Goal: Task Accomplishment & Management: Use online tool/utility

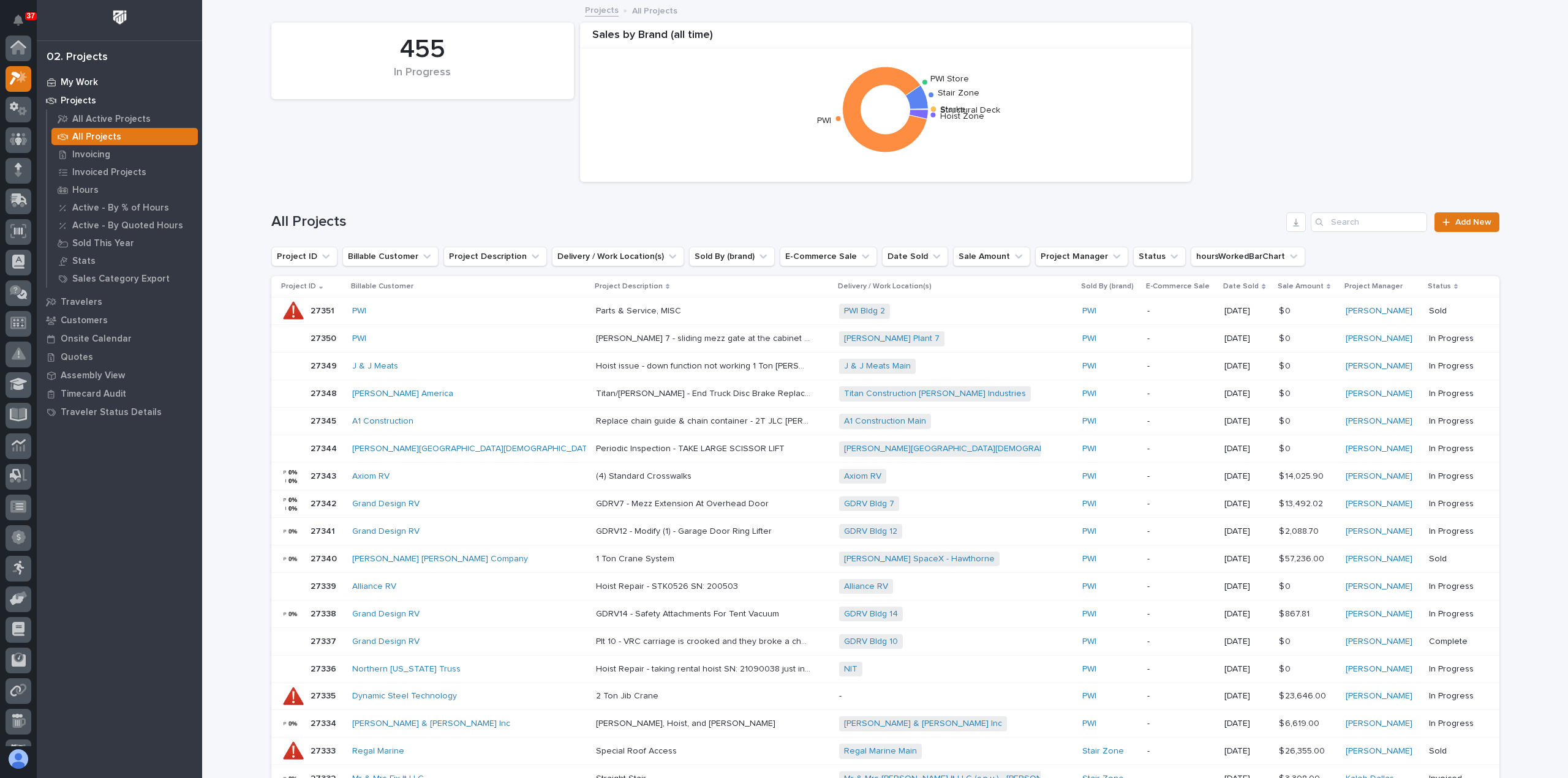
scroll to position [31, 0]
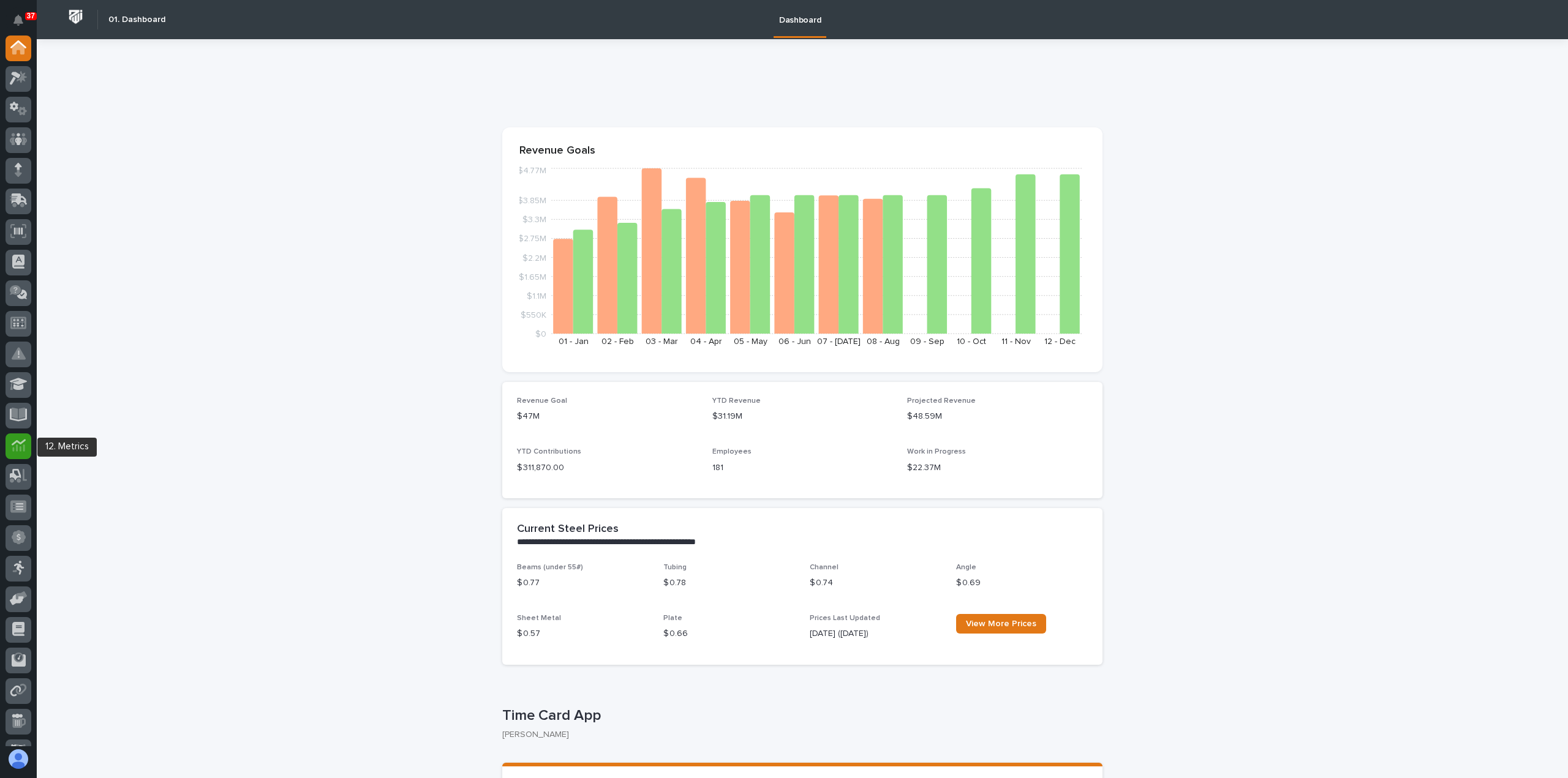
click at [17, 450] on icon at bounding box center [18, 447] width 12 height 8
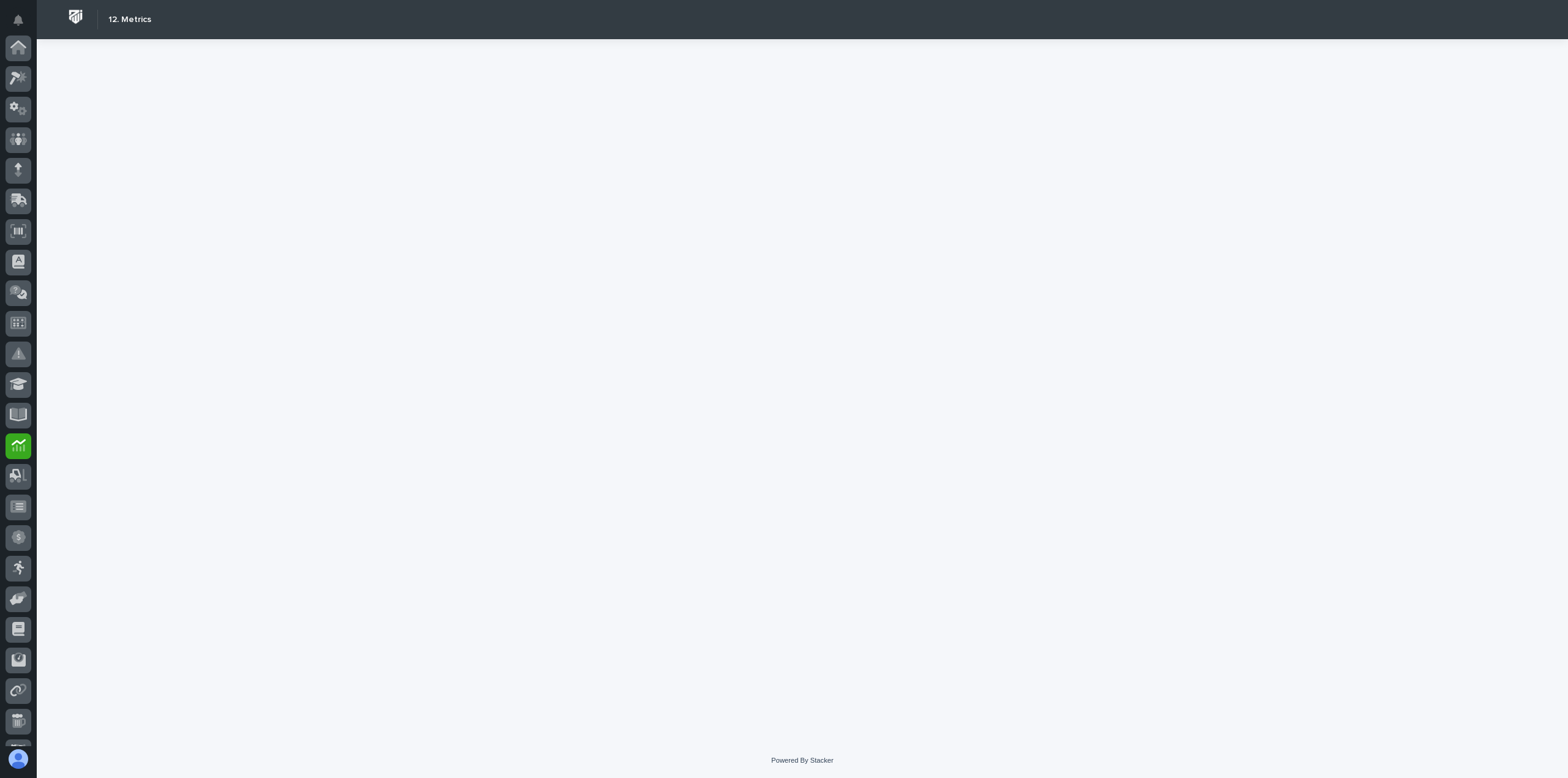
scroll to position [116, 0]
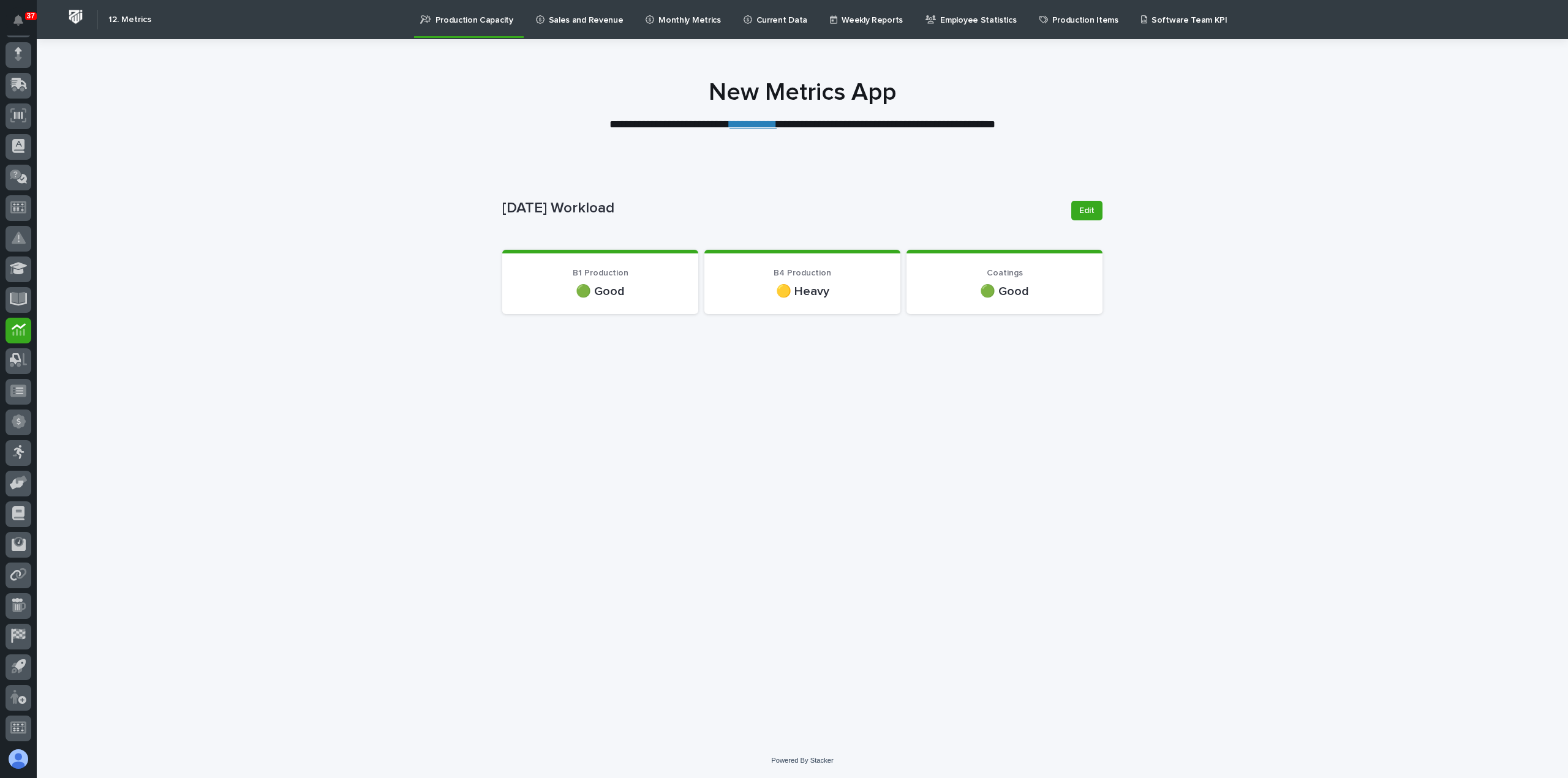
drag, startPoint x: 699, startPoint y: 22, endPoint x: 534, endPoint y: 52, distance: 167.7
click at [521, 70] on div at bounding box center [802, 100] width 1531 height 123
click at [556, 18] on p "Sales and Revenue" at bounding box center [586, 13] width 75 height 26
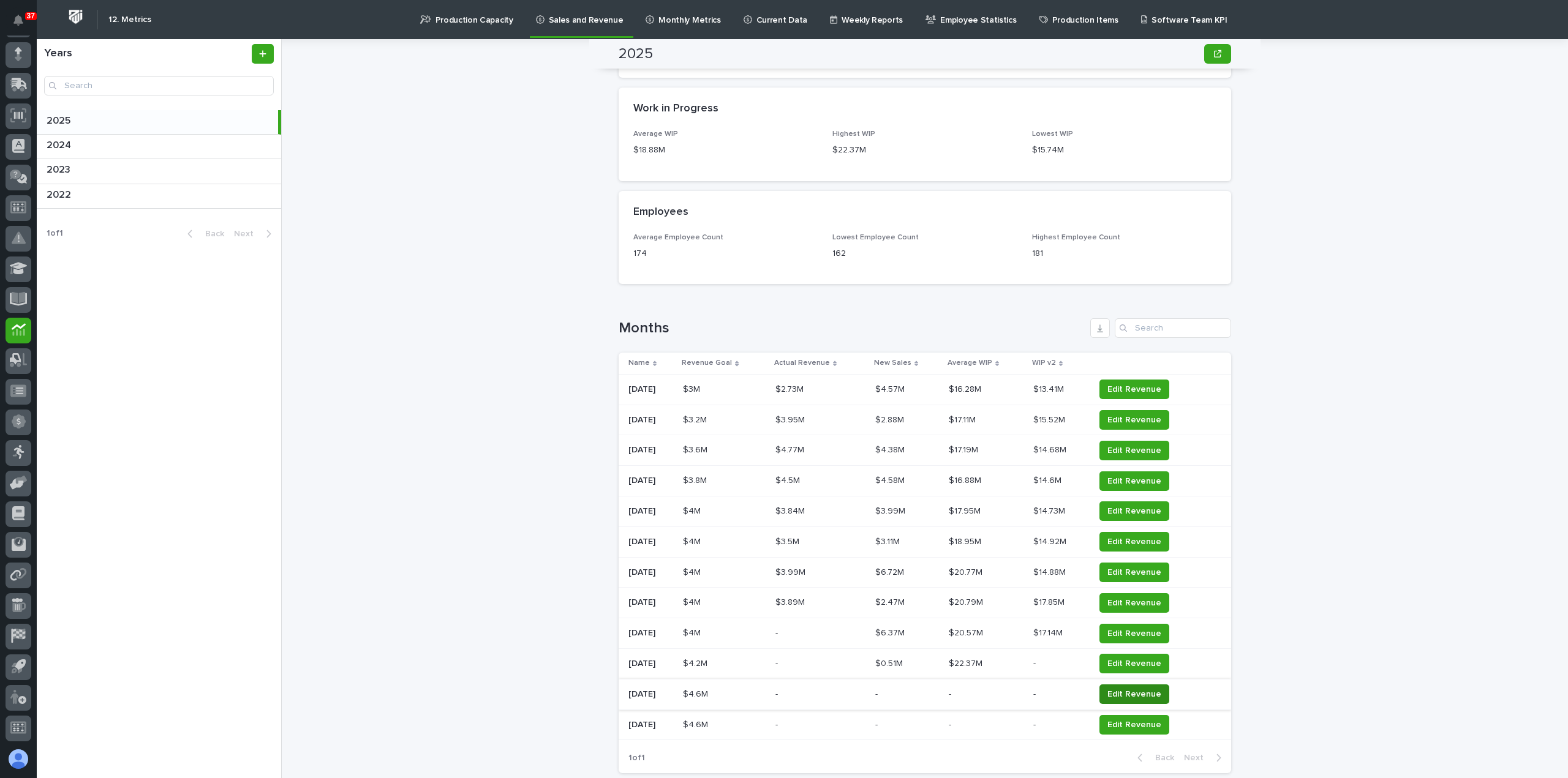
scroll to position [1163, 0]
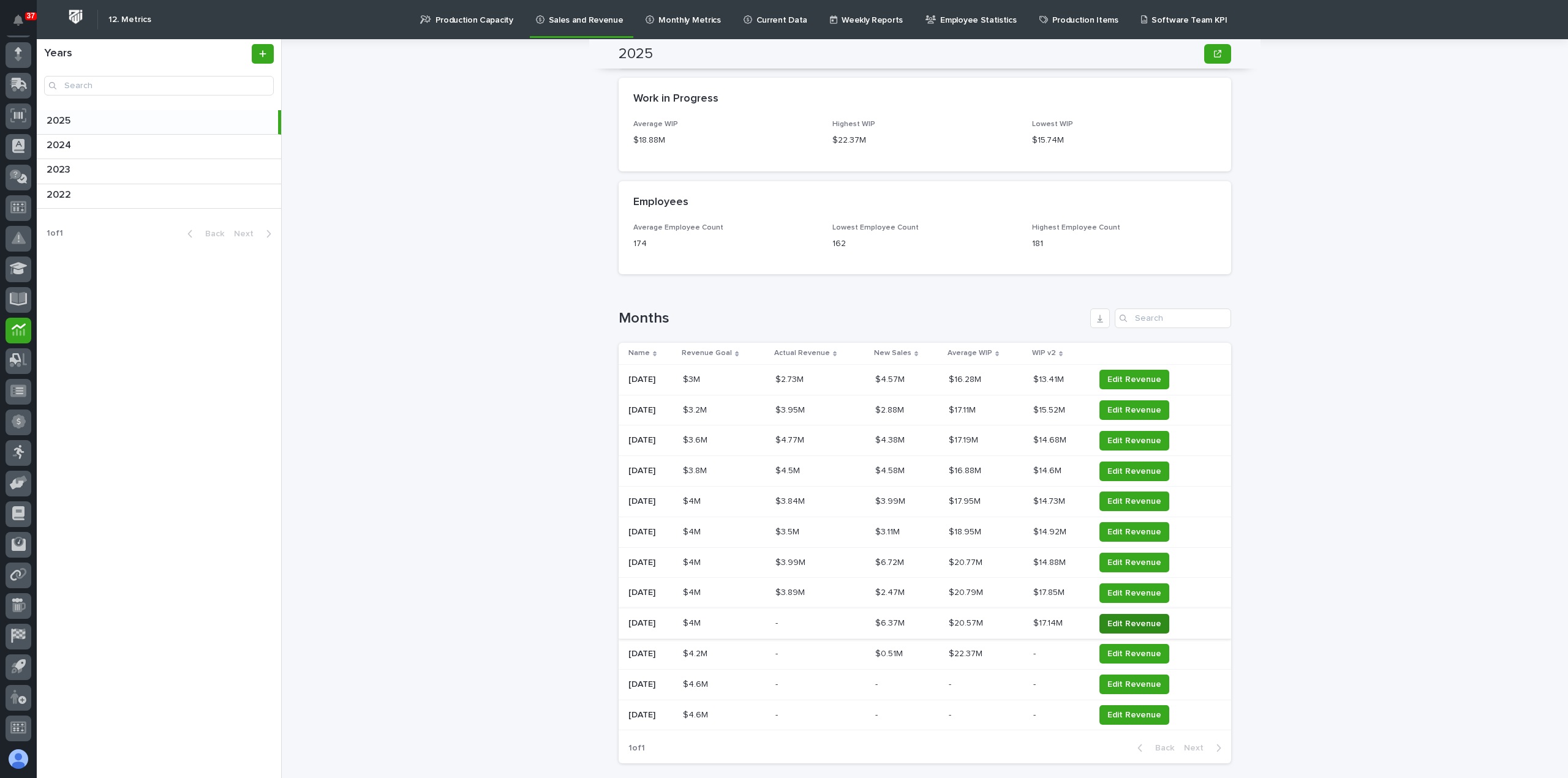
click at [1131, 625] on span "Edit Revenue" at bounding box center [1134, 623] width 54 height 12
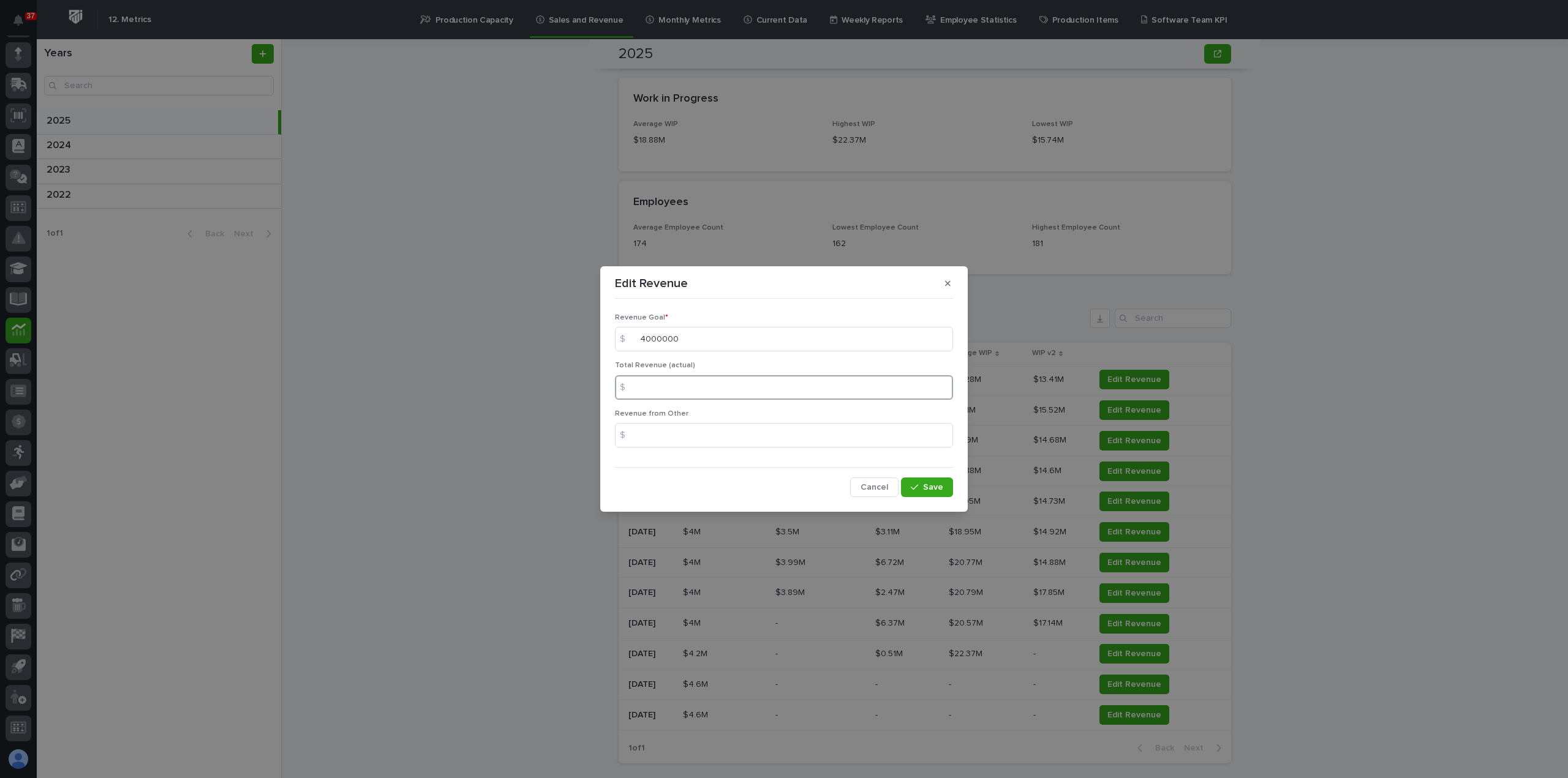
click at [710, 386] on input at bounding box center [784, 387] width 338 height 25
click at [489, 442] on div "Edit Revenue Revenue Goal * $ 4000000 Total Revenue (actual) $ Revenue from Oth…" at bounding box center [784, 389] width 1568 height 778
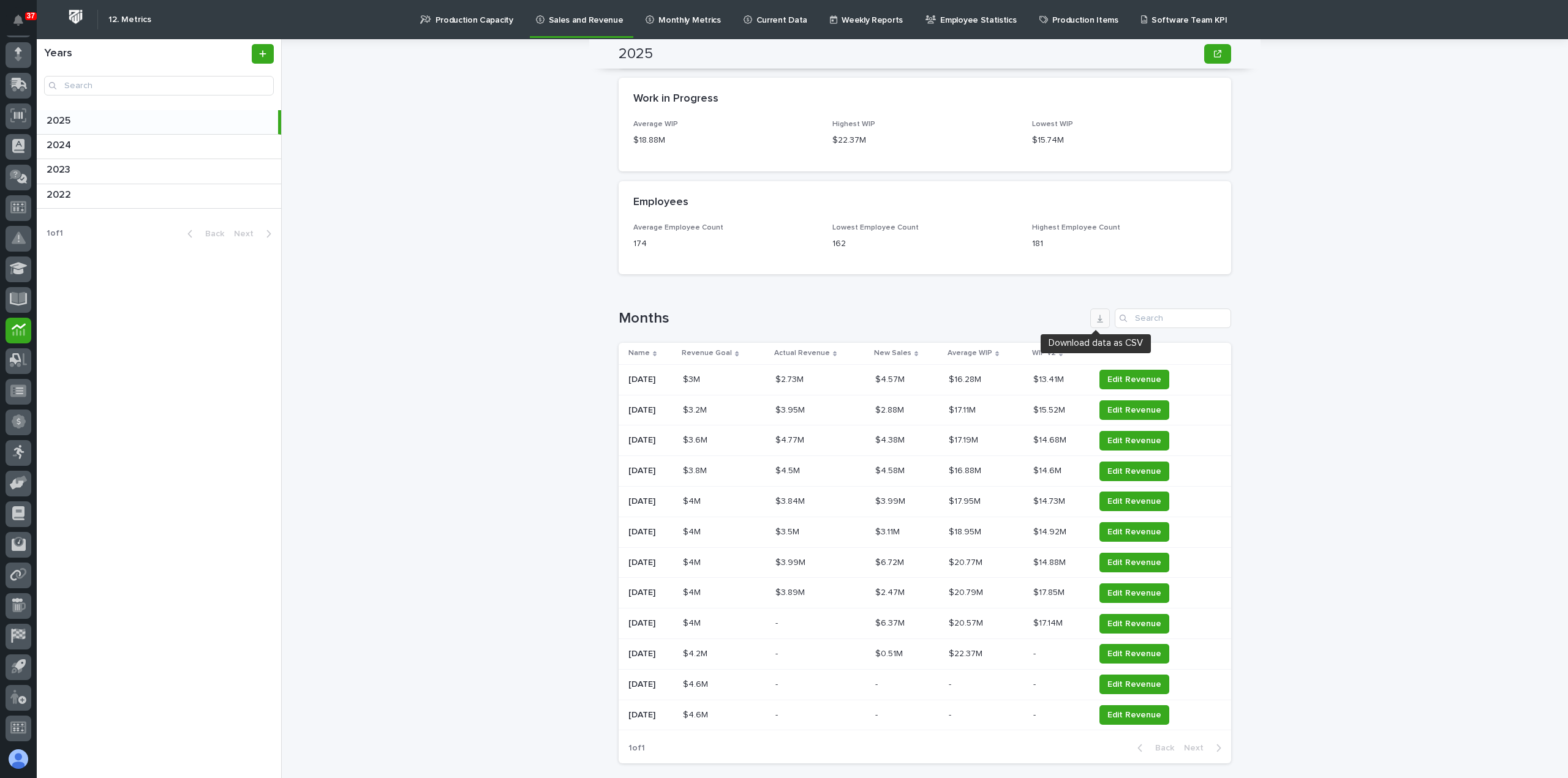
click at [1096, 317] on icon "button" at bounding box center [1099, 318] width 6 height 8
click at [1152, 627] on span "Edit Revenue" at bounding box center [1134, 623] width 54 height 12
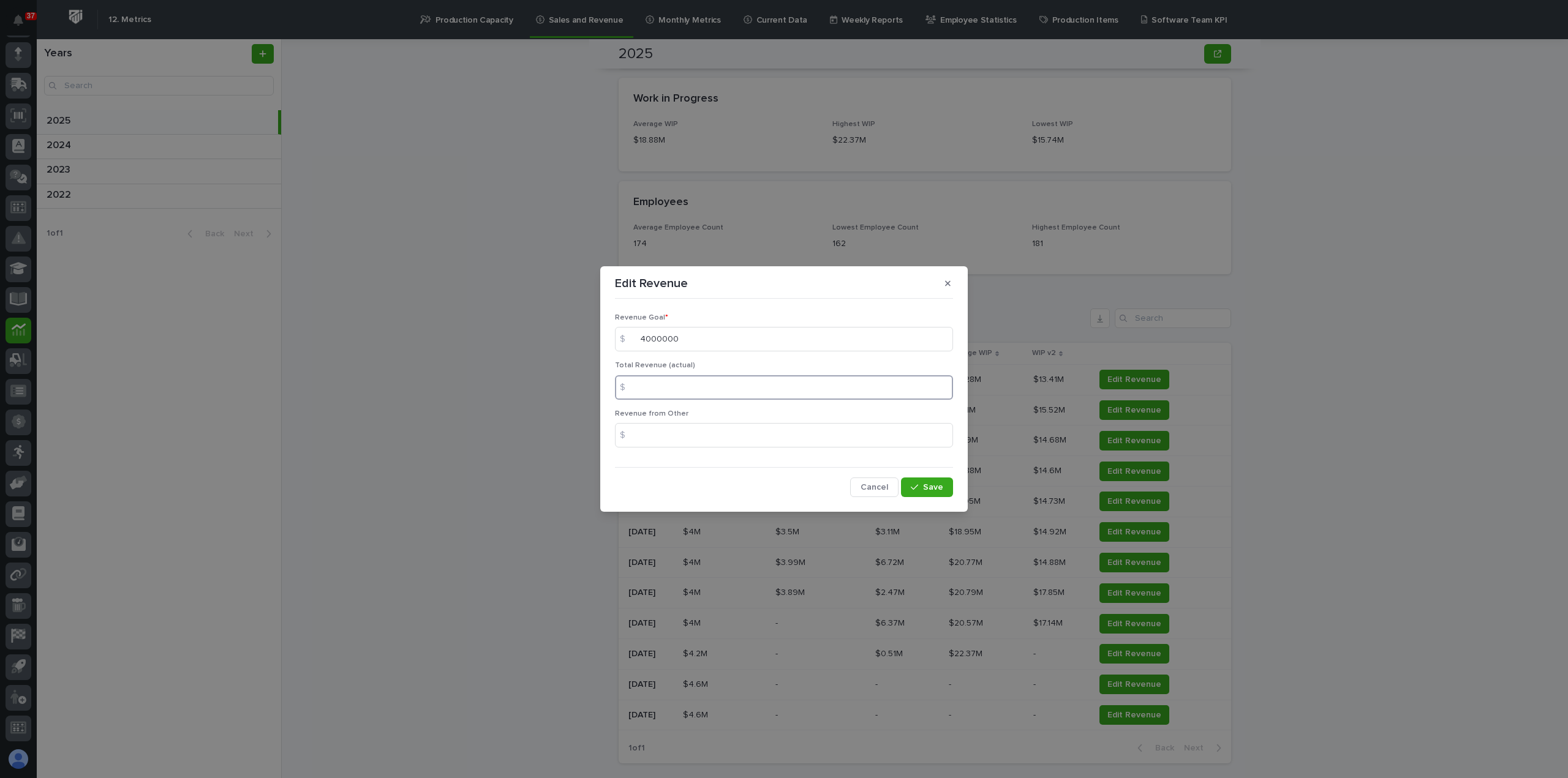
click at [710, 382] on input at bounding box center [784, 387] width 338 height 25
paste input "4467828.27"
type input "4467828.27"
click at [949, 279] on icon "button" at bounding box center [948, 283] width 5 height 9
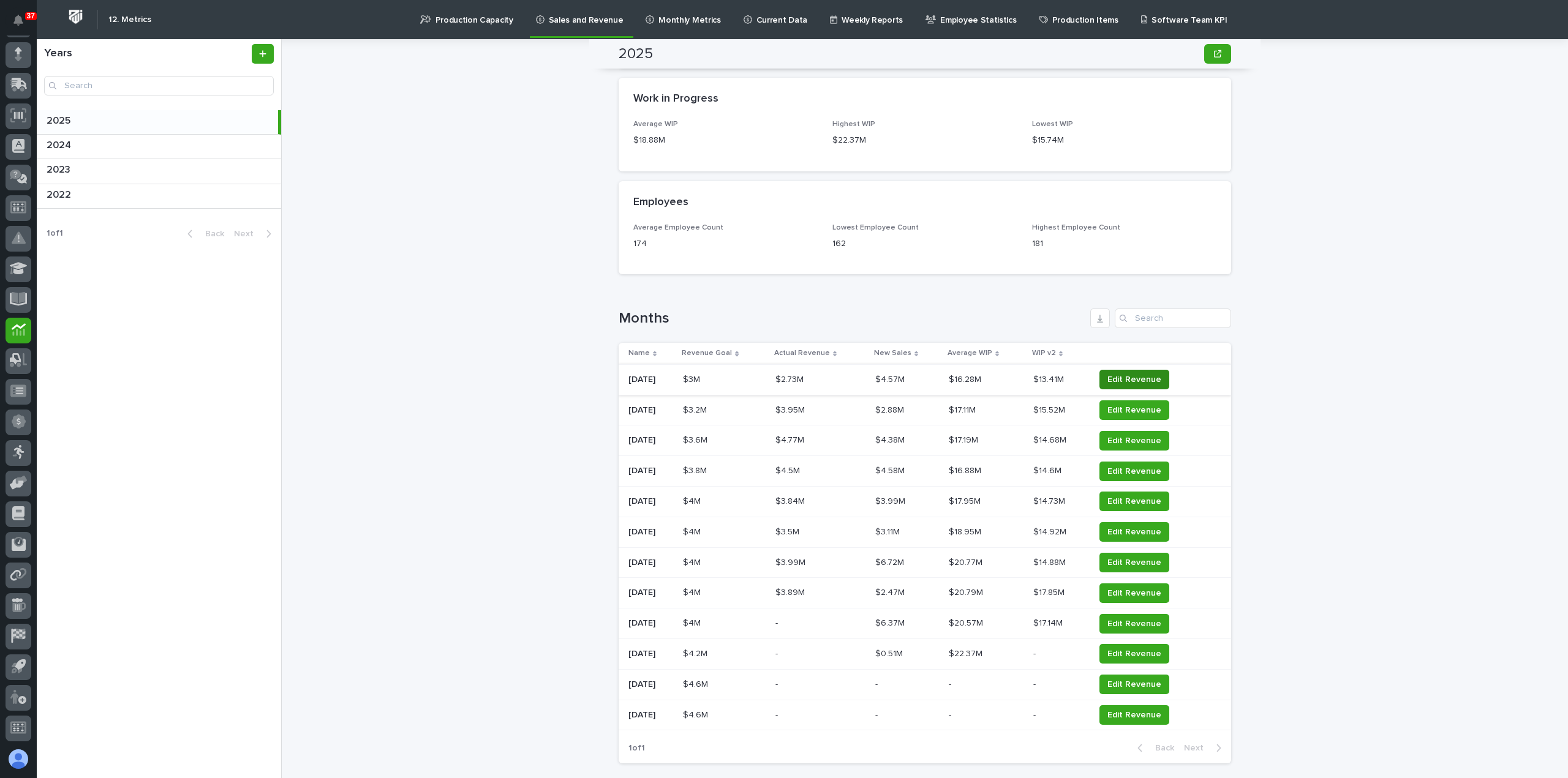
click at [1141, 379] on span "Edit Revenue" at bounding box center [1134, 380] width 54 height 12
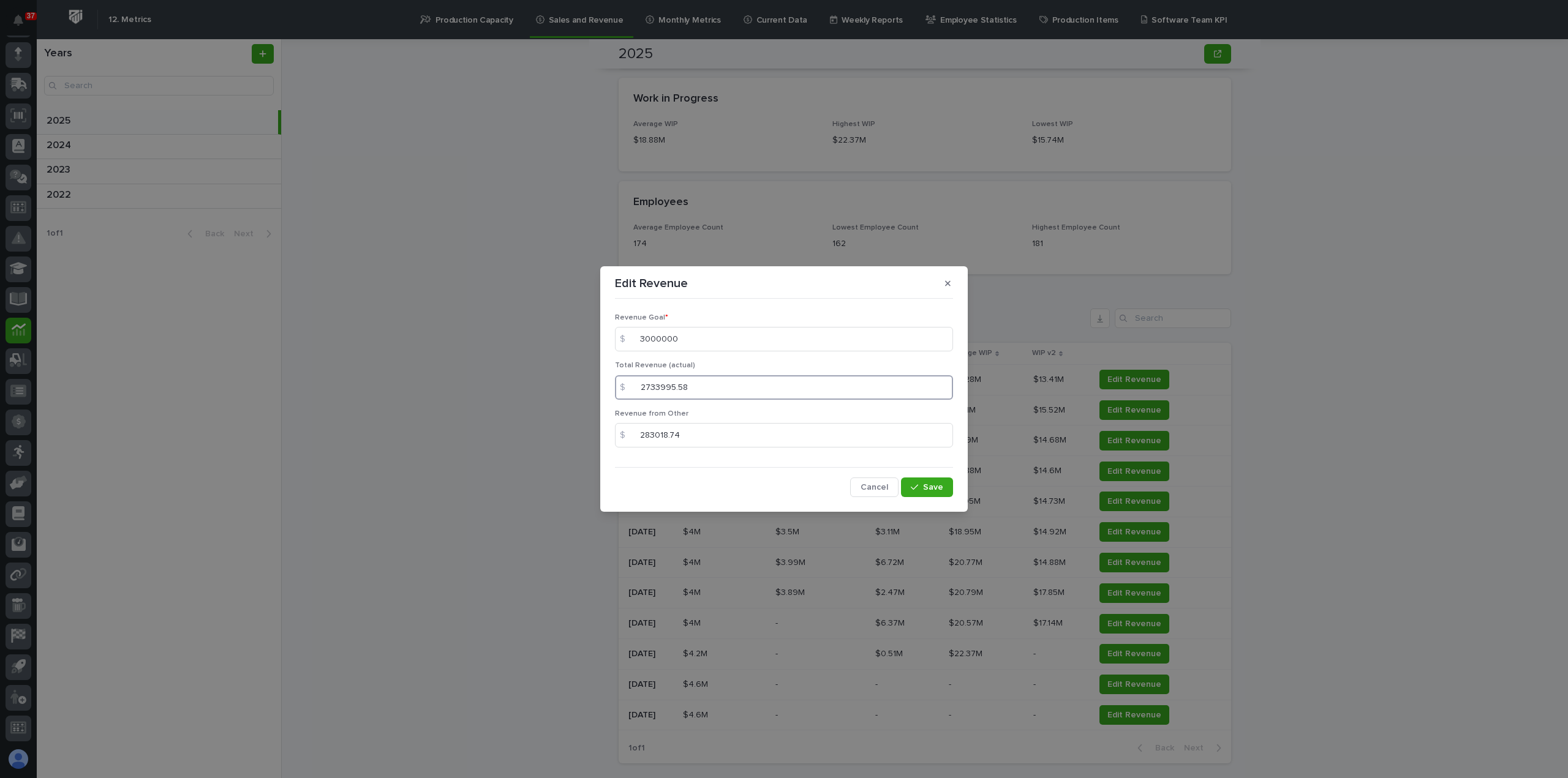
drag, startPoint x: 714, startPoint y: 391, endPoint x: 541, endPoint y: 374, distance: 173.8
click at [542, 374] on div "Edit Revenue Revenue Goal * $ 3000000 Total Revenue (actual) $ 2733995.58 Reven…" at bounding box center [784, 389] width 1568 height 778
click at [856, 483] on button "Cancel" at bounding box center [874, 487] width 48 height 20
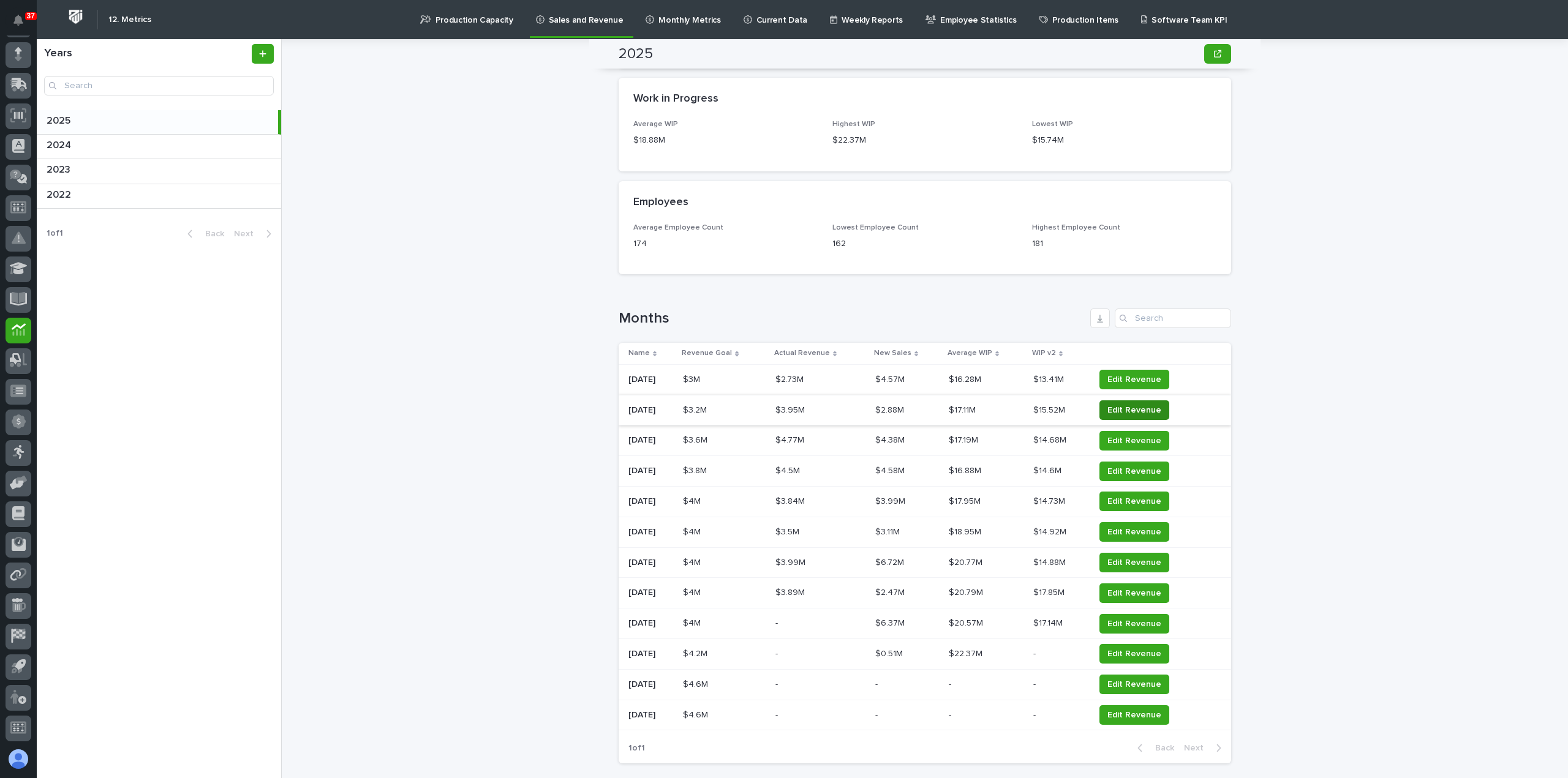
click at [1129, 410] on span "Edit Revenue" at bounding box center [1134, 410] width 54 height 12
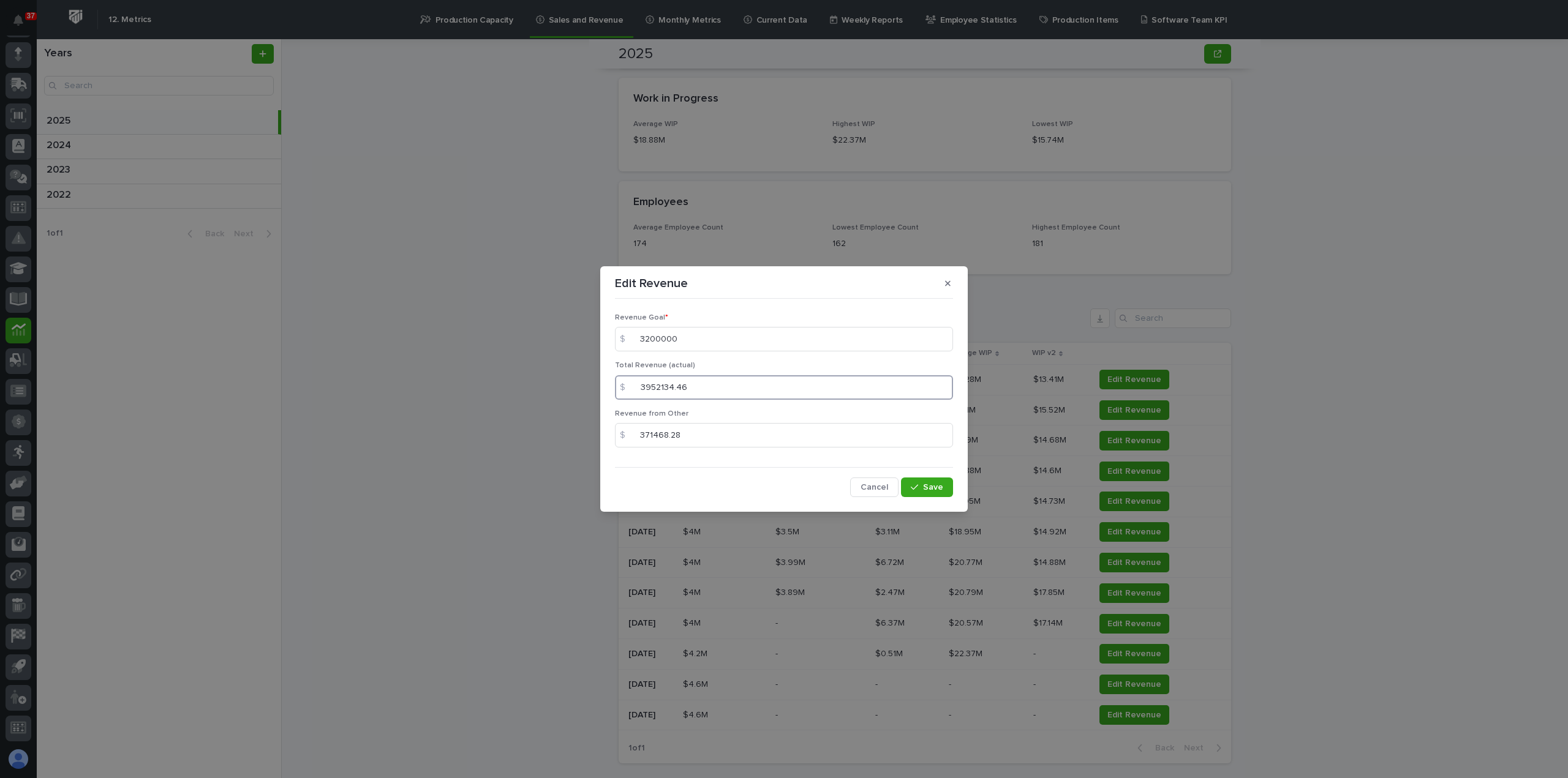
drag, startPoint x: 715, startPoint y: 383, endPoint x: 517, endPoint y: 383, distance: 198.0
click at [517, 383] on div "Edit Revenue Revenue Goal * $ 3200000 Total Revenue (actual) $ 3952134.46 Reven…" at bounding box center [784, 389] width 1568 height 778
click at [949, 286] on icon "button" at bounding box center [948, 283] width 5 height 9
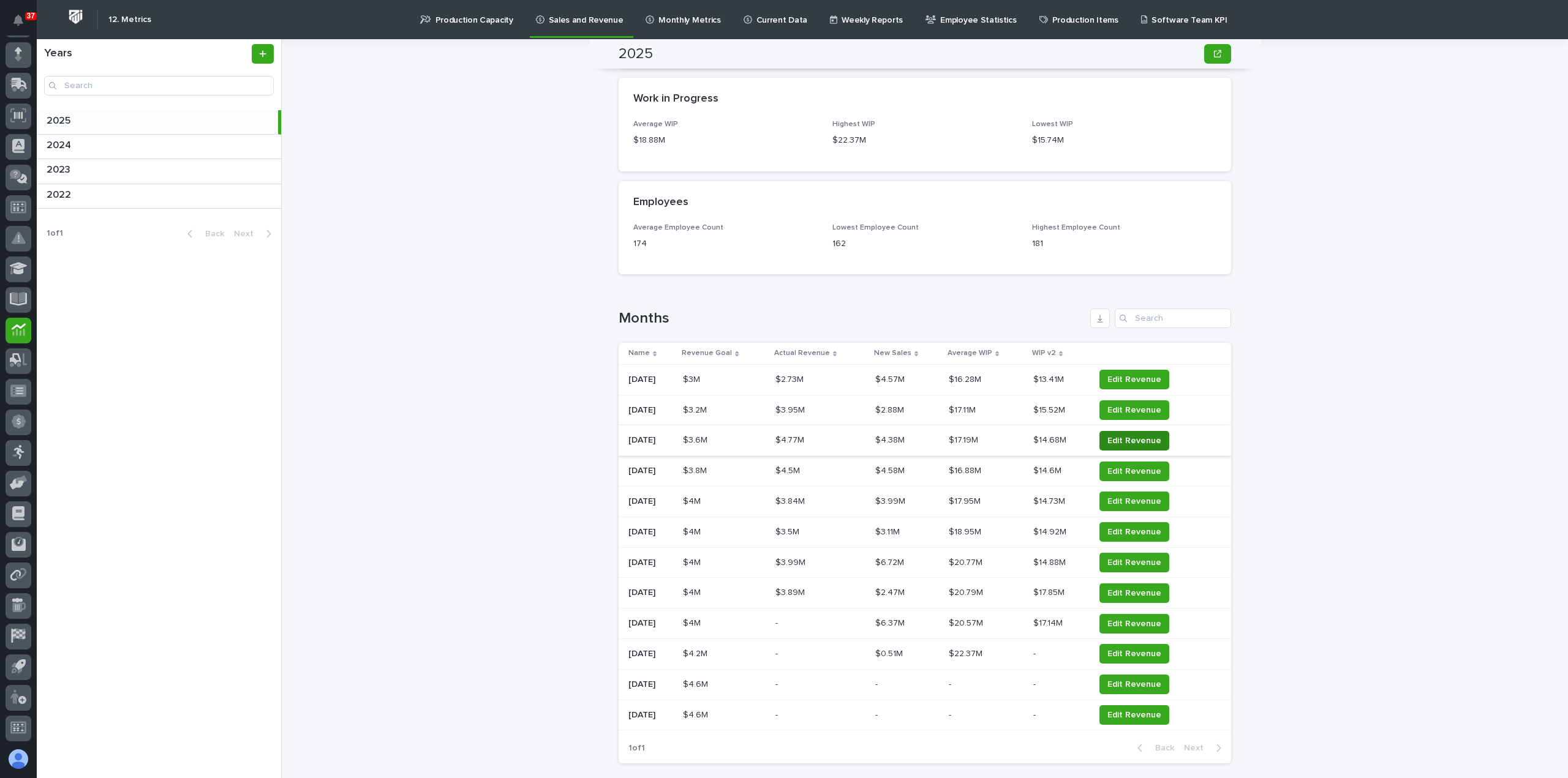
click at [1121, 437] on span "Edit Revenue" at bounding box center [1134, 441] width 54 height 12
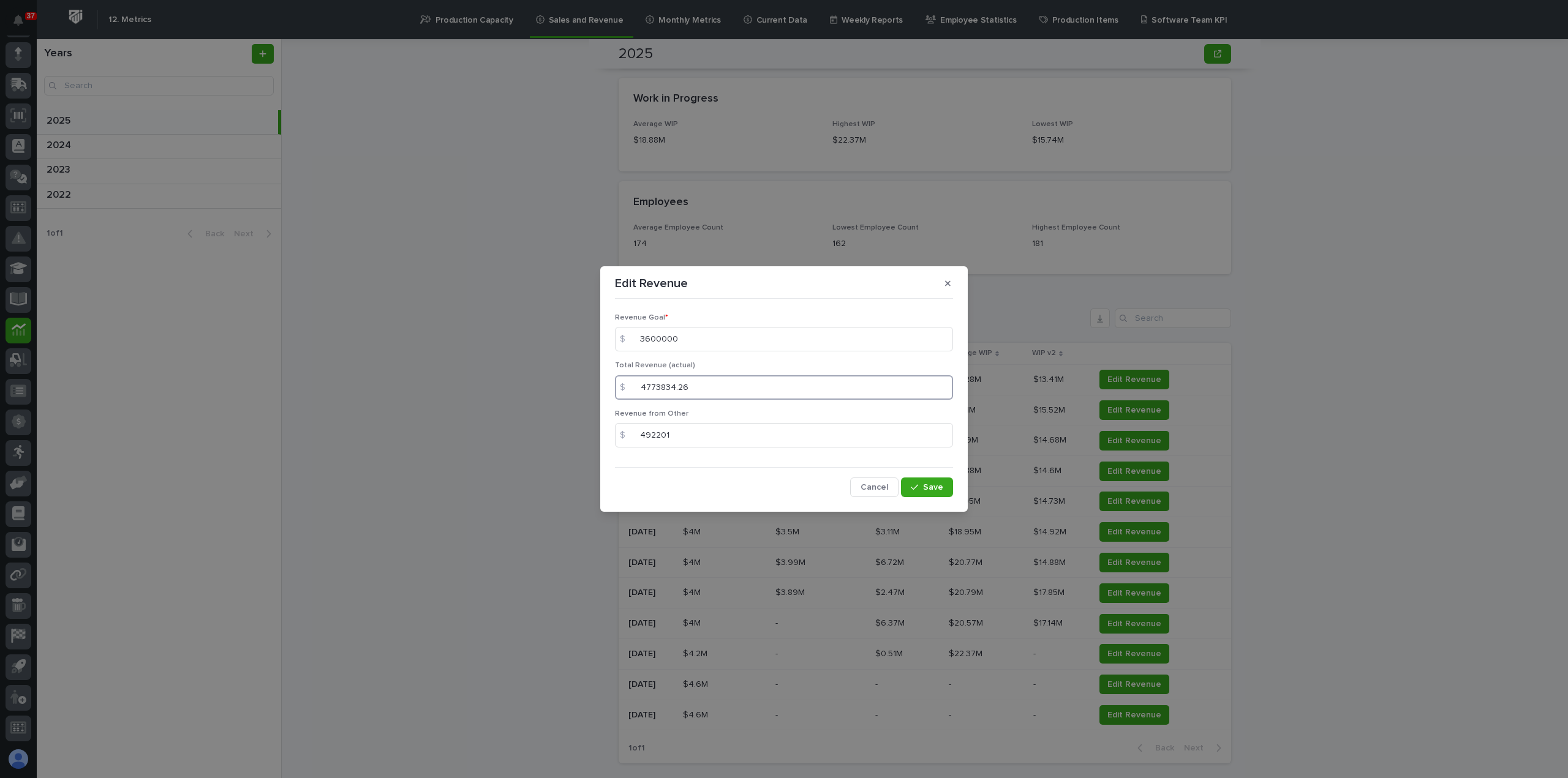
drag, startPoint x: 753, startPoint y: 383, endPoint x: 518, endPoint y: 374, distance: 235.2
click at [518, 374] on div "Edit Revenue Revenue Goal * $ 3600000 Total Revenue (actual) $ 4773834.26 Reven…" at bounding box center [784, 389] width 1568 height 778
click at [945, 281] on icon "button" at bounding box center [948, 283] width 5 height 5
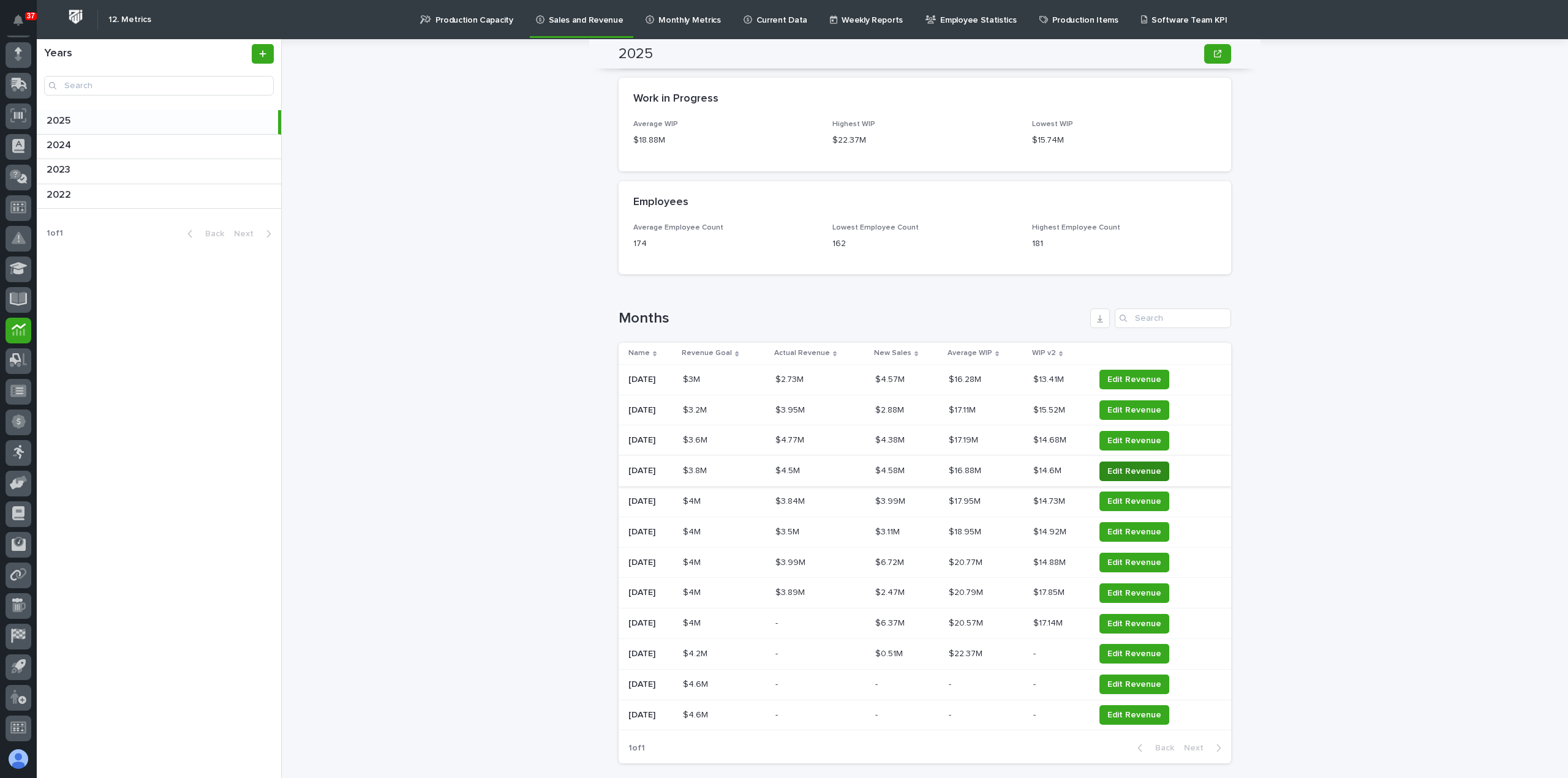
click at [1134, 468] on span "Edit Revenue" at bounding box center [1134, 471] width 54 height 12
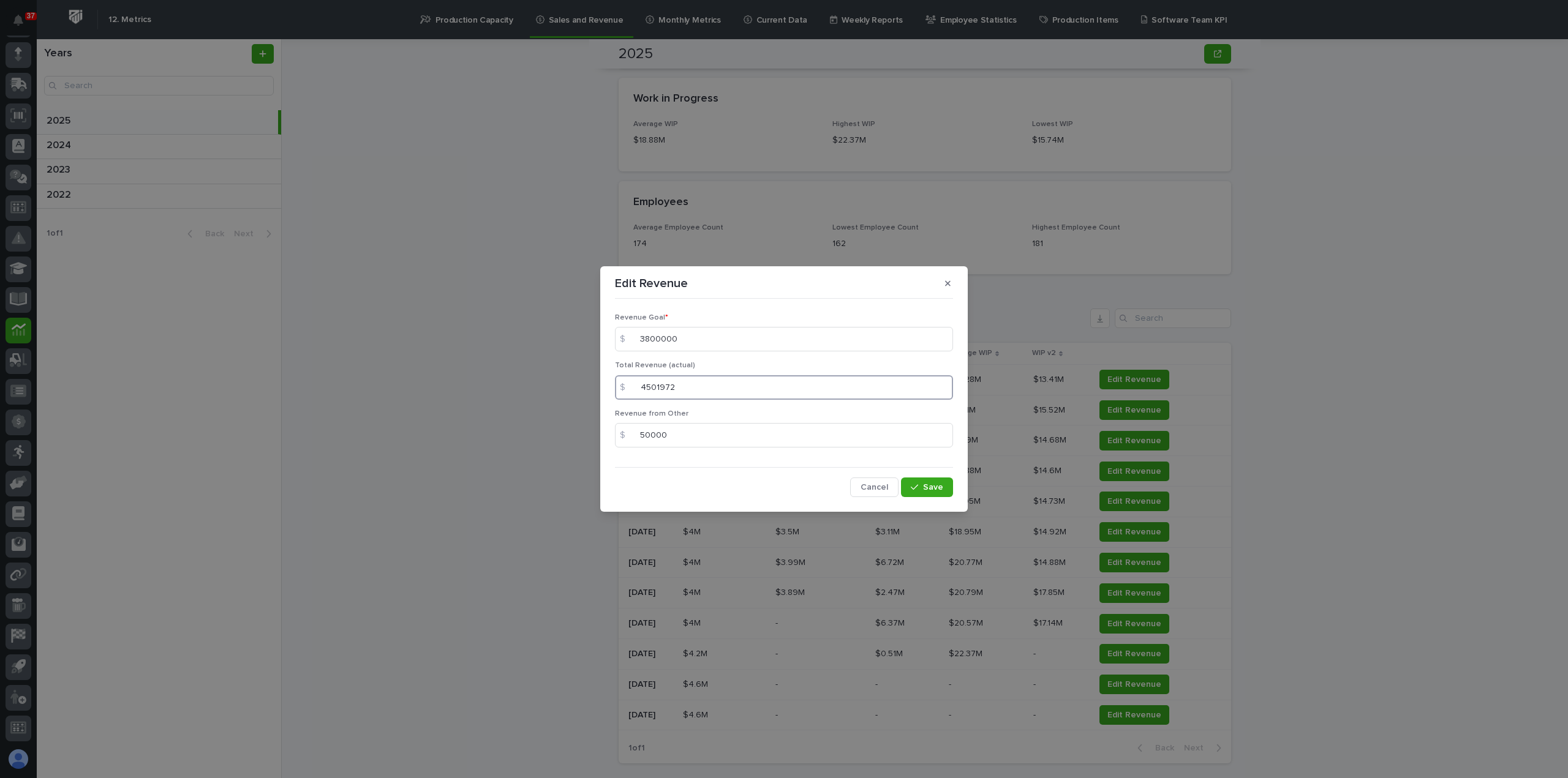
drag, startPoint x: 732, startPoint y: 394, endPoint x: 500, endPoint y: 377, distance: 232.6
click at [489, 379] on div "Edit Revenue Revenue Goal * $ 3800000 Total Revenue (actual) $ 4501972 Revenue …" at bounding box center [784, 389] width 1568 height 778
click at [943, 282] on button "button" at bounding box center [948, 283] width 21 height 20
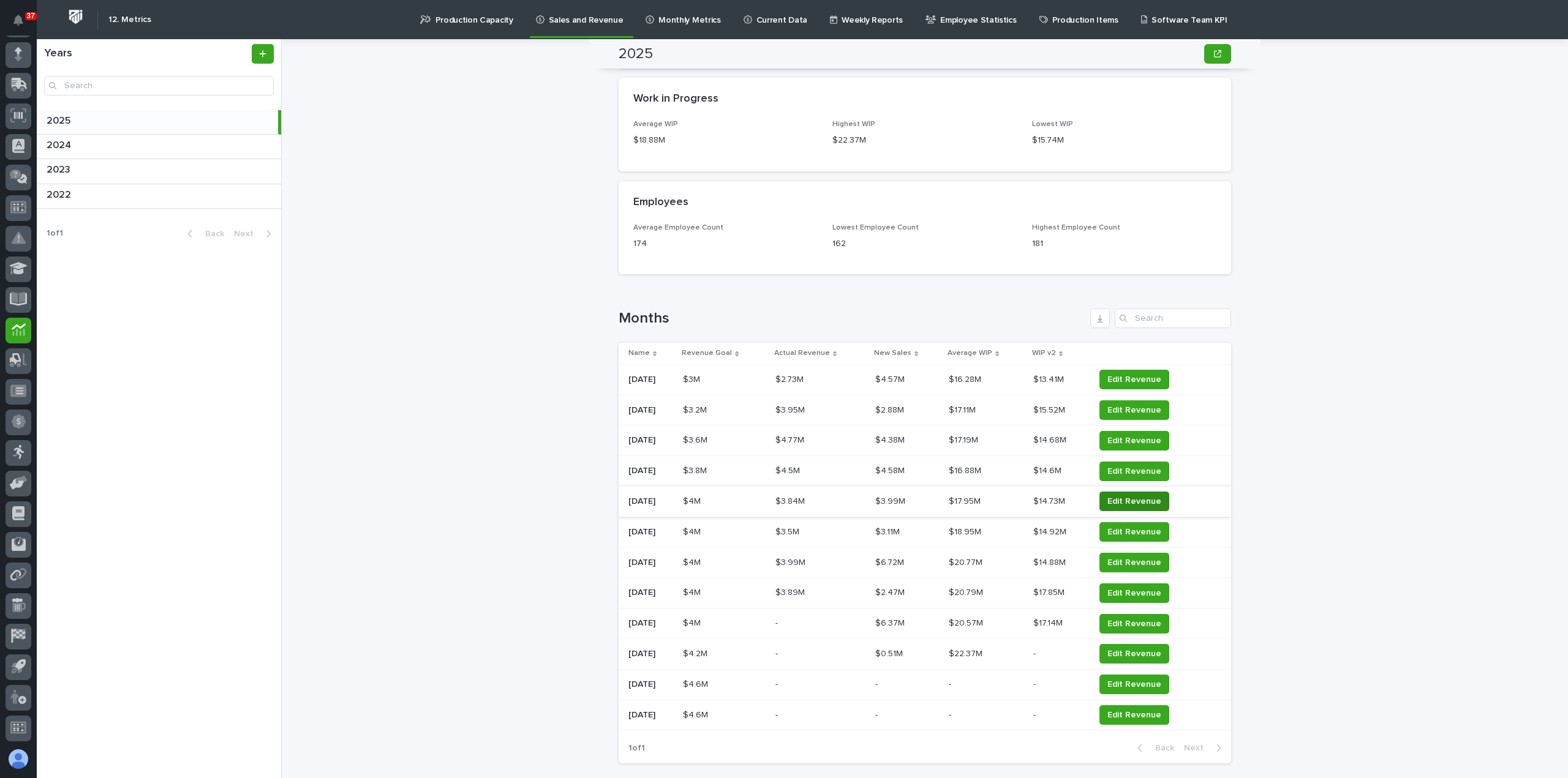
click at [1129, 501] on span "Edit Revenue" at bounding box center [1134, 501] width 54 height 12
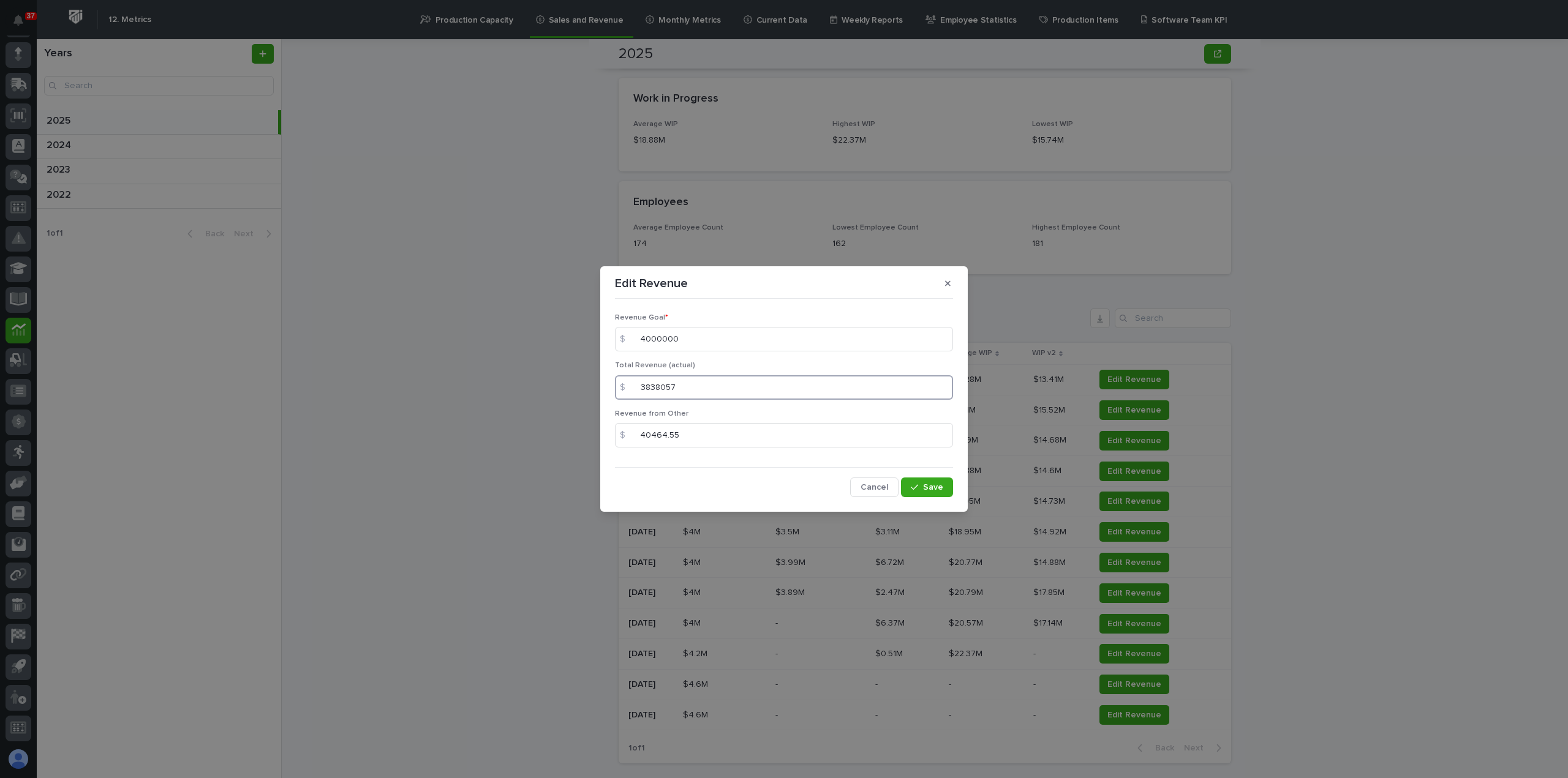
drag, startPoint x: 722, startPoint y: 397, endPoint x: 529, endPoint y: 374, distance: 194.4
click at [507, 380] on div "Edit Revenue Revenue Goal * $ 4000000 Total Revenue (actual) $ 3838057 Revenue …" at bounding box center [784, 389] width 1568 height 778
click at [941, 283] on button "button" at bounding box center [948, 283] width 21 height 20
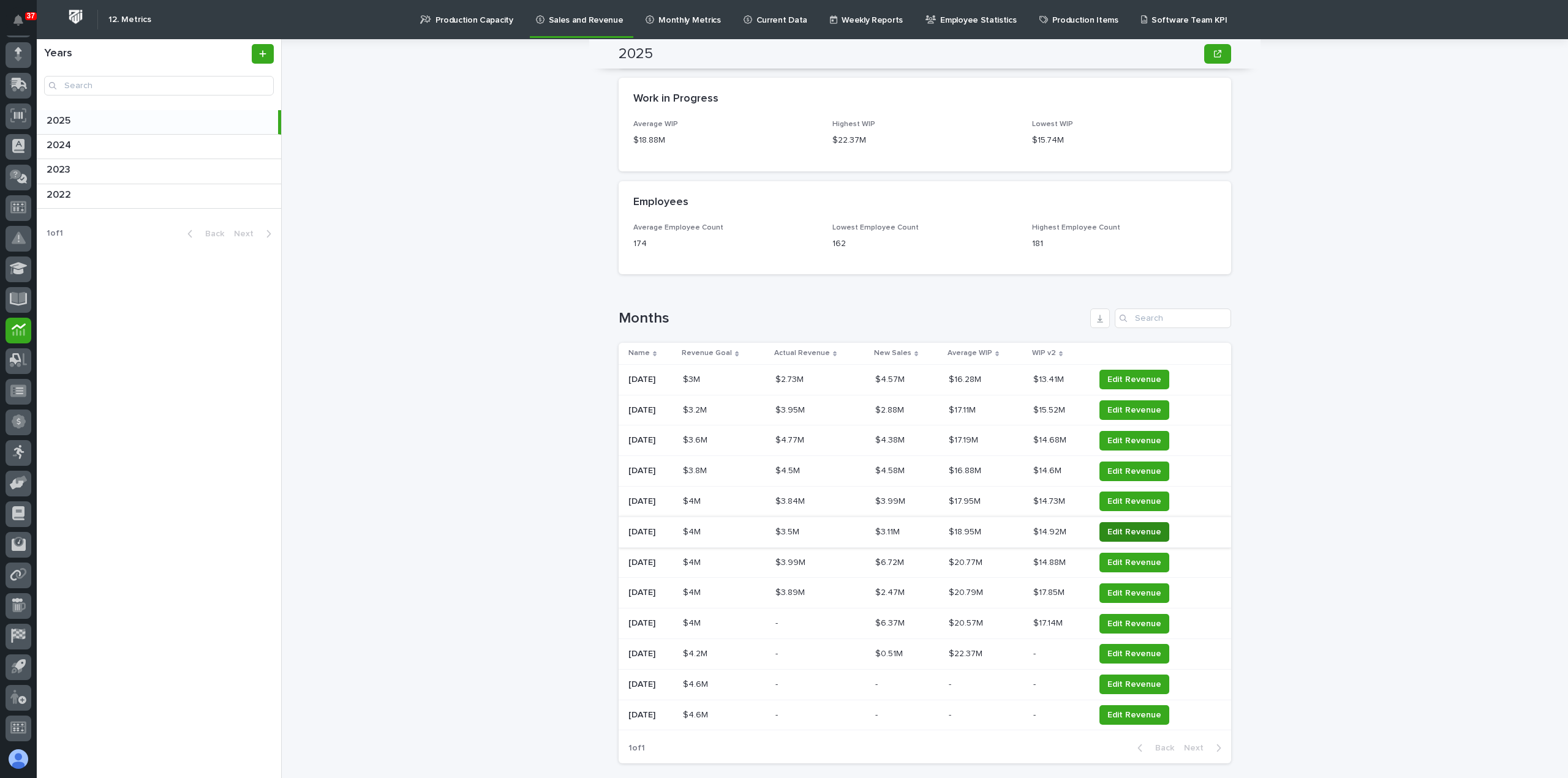
click at [1148, 531] on span "Edit Revenue" at bounding box center [1134, 532] width 54 height 12
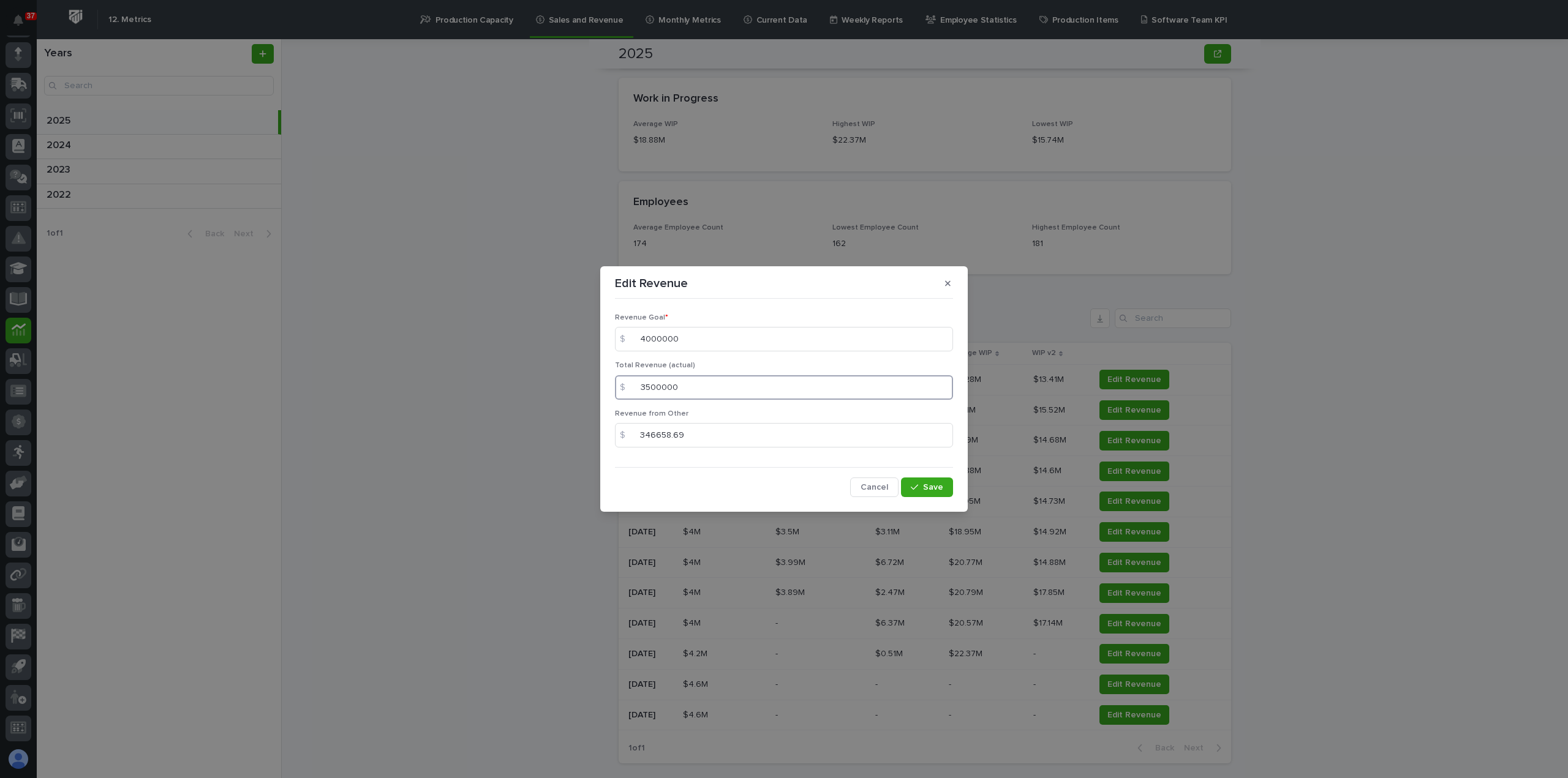
drag, startPoint x: 735, startPoint y: 385, endPoint x: 1171, endPoint y: 326, distance: 440.0
click at [600, 376] on div "Edit Revenue Revenue Goal * $ 4000000 Total Revenue (actual) $ 3500000 Revenue …" at bounding box center [784, 389] width 1568 height 778
click at [949, 279] on icon "button" at bounding box center [948, 283] width 5 height 9
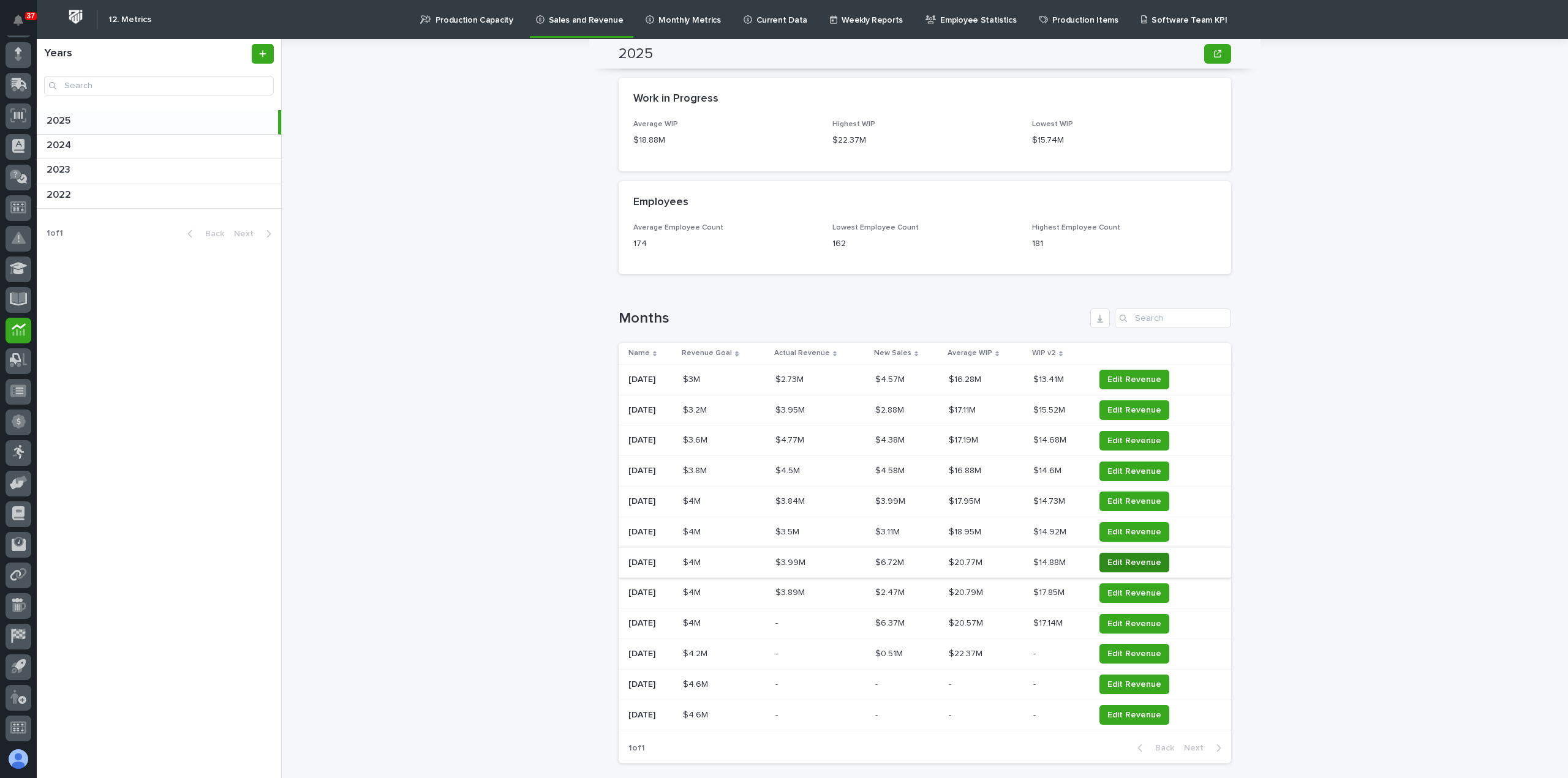
click at [1143, 564] on span "Edit Revenue" at bounding box center [1134, 562] width 54 height 12
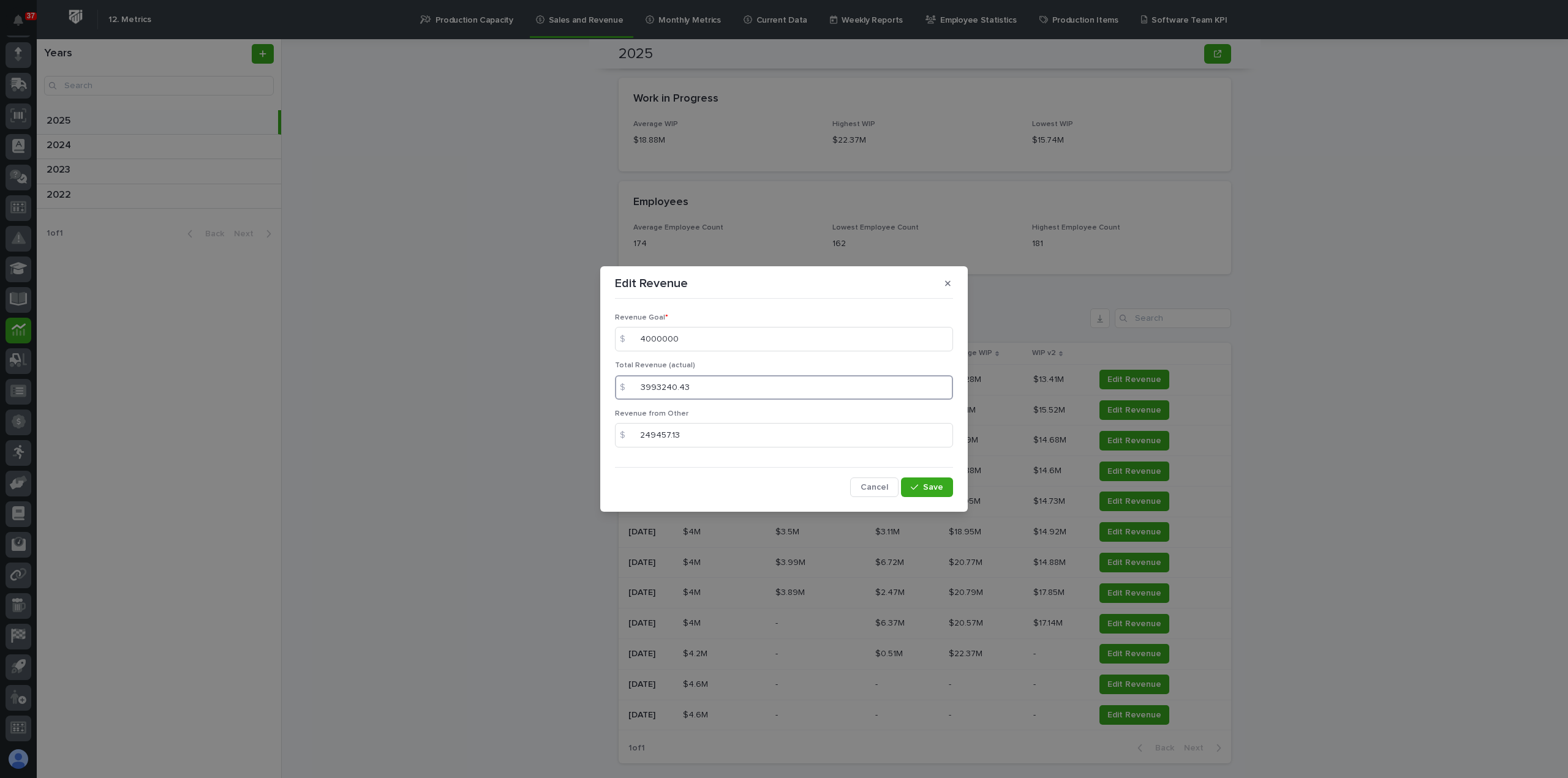
drag, startPoint x: 700, startPoint y: 393, endPoint x: 688, endPoint y: 391, distance: 12.2
click at [574, 380] on div "Edit Revenue Revenue Goal * $ 4000000 Total Revenue (actual) $ 3993240.43 Reven…" at bounding box center [784, 389] width 1568 height 778
click at [950, 282] on button "button" at bounding box center [948, 283] width 21 height 20
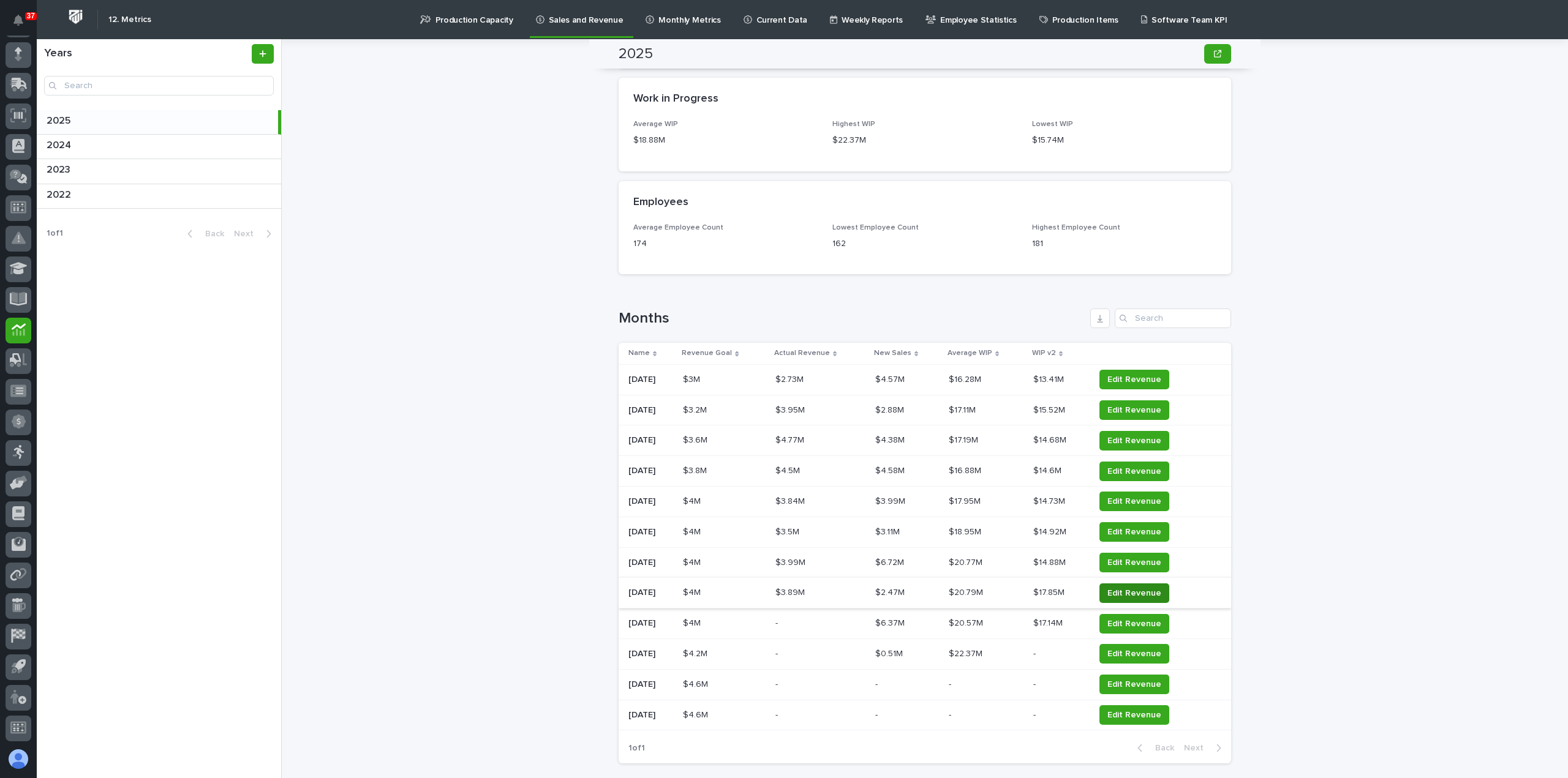
click at [1136, 593] on span "Edit Revenue" at bounding box center [1134, 593] width 54 height 12
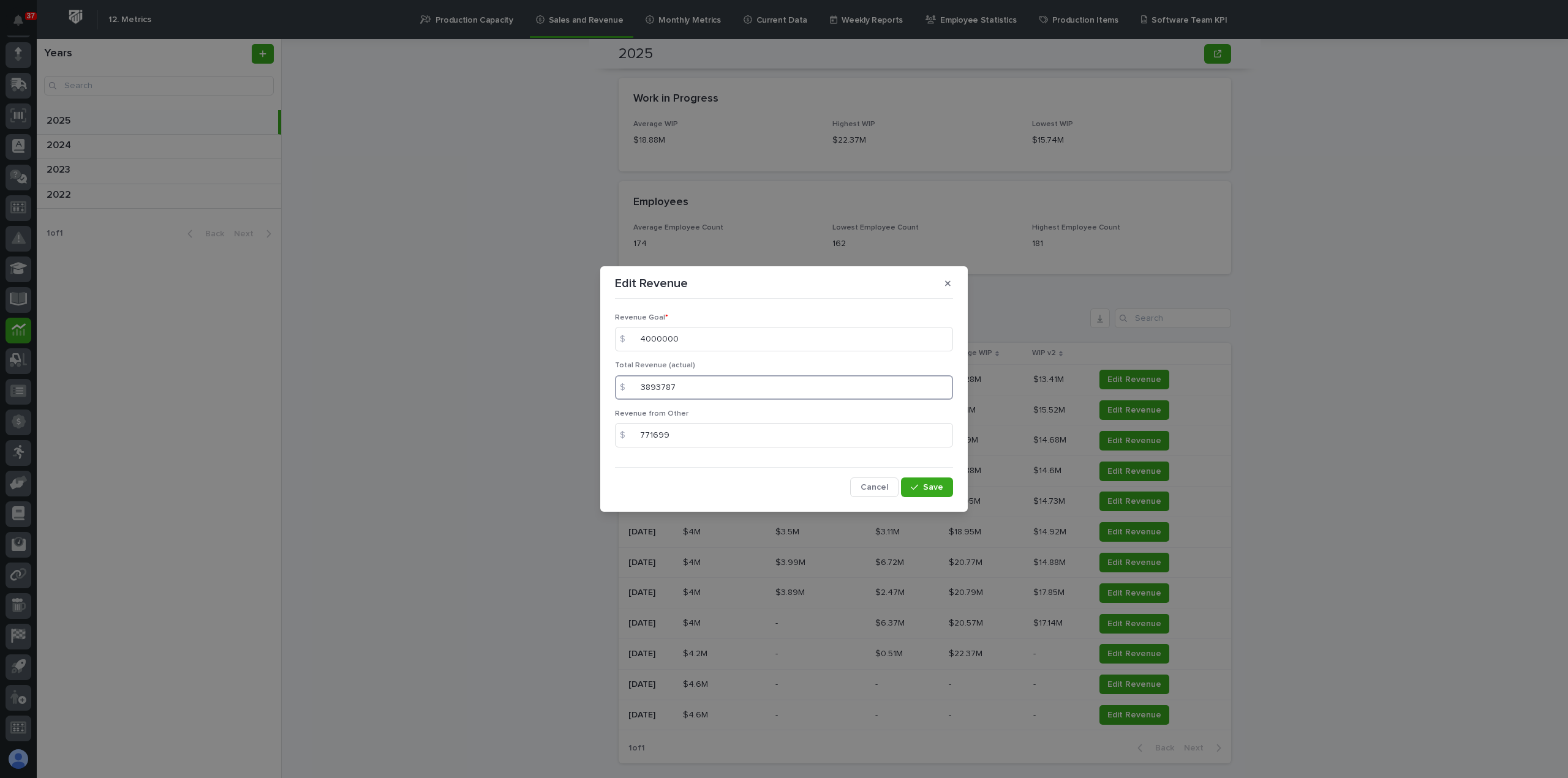
drag, startPoint x: 739, startPoint y: 389, endPoint x: 566, endPoint y: 393, distance: 173.0
click at [567, 393] on div "Edit Revenue Revenue Goal * $ 4000000 Total Revenue (actual) $ 3893787 Revenue …" at bounding box center [784, 389] width 1568 height 778
drag, startPoint x: 948, startPoint y: 287, endPoint x: 961, endPoint y: 300, distance: 18.4
click at [948, 287] on icon "button" at bounding box center [948, 283] width 5 height 9
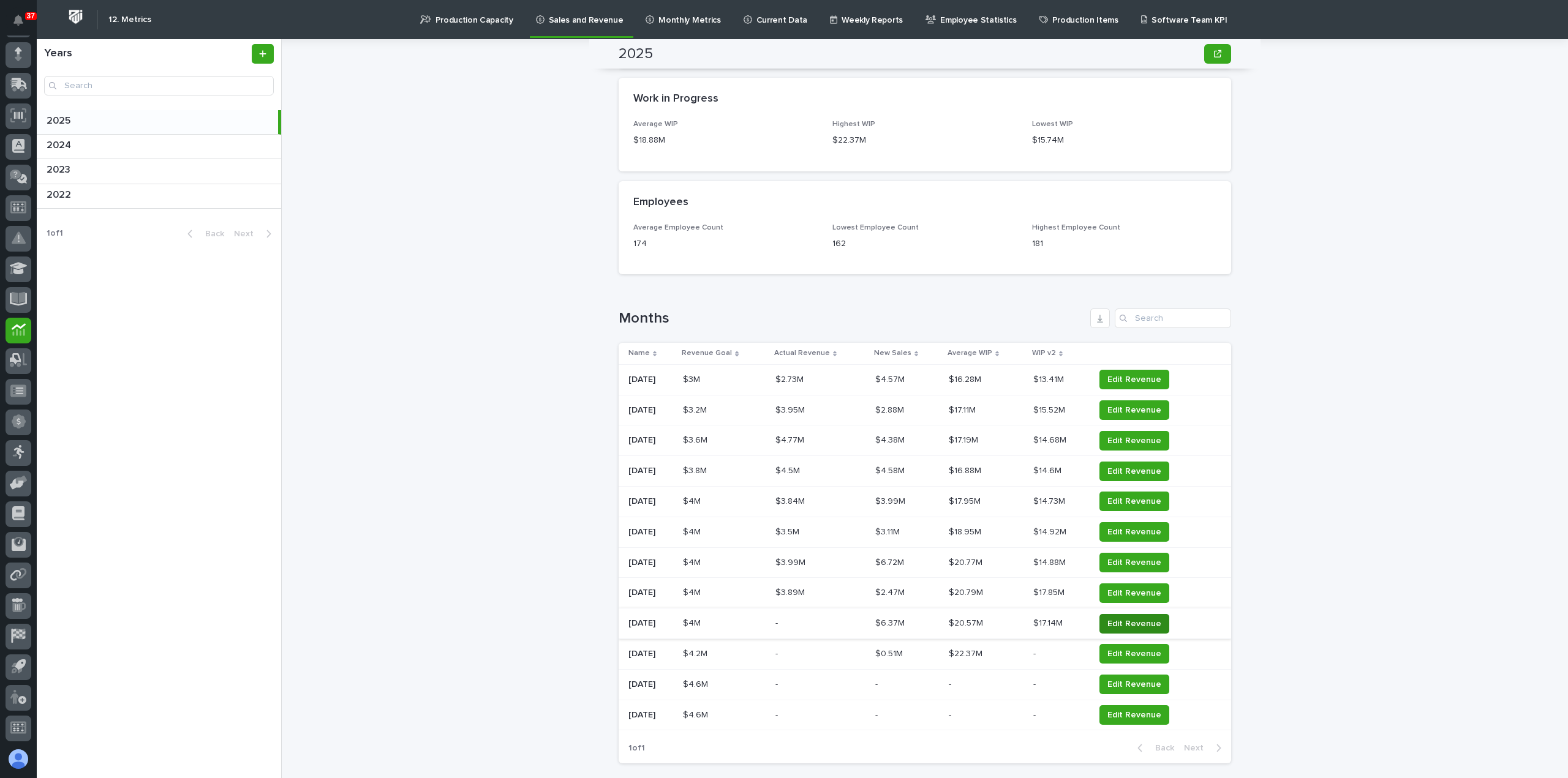
click at [1139, 618] on span "Edit Revenue" at bounding box center [1134, 623] width 54 height 12
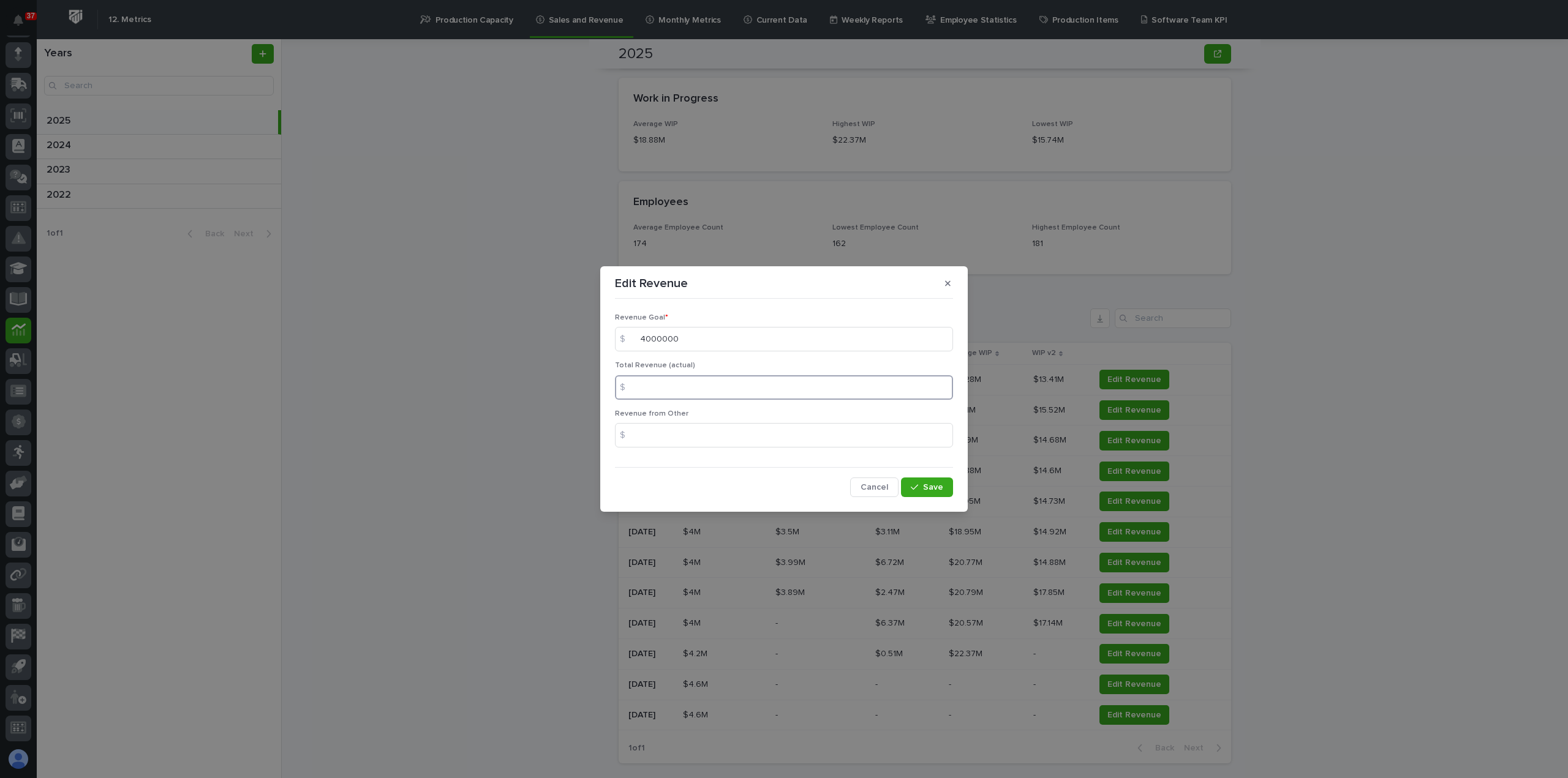
click at [761, 388] on input at bounding box center [784, 387] width 338 height 25
paste input "4450807.54"
type input "4450807.54"
click at [924, 483] on span "Save" at bounding box center [933, 487] width 21 height 9
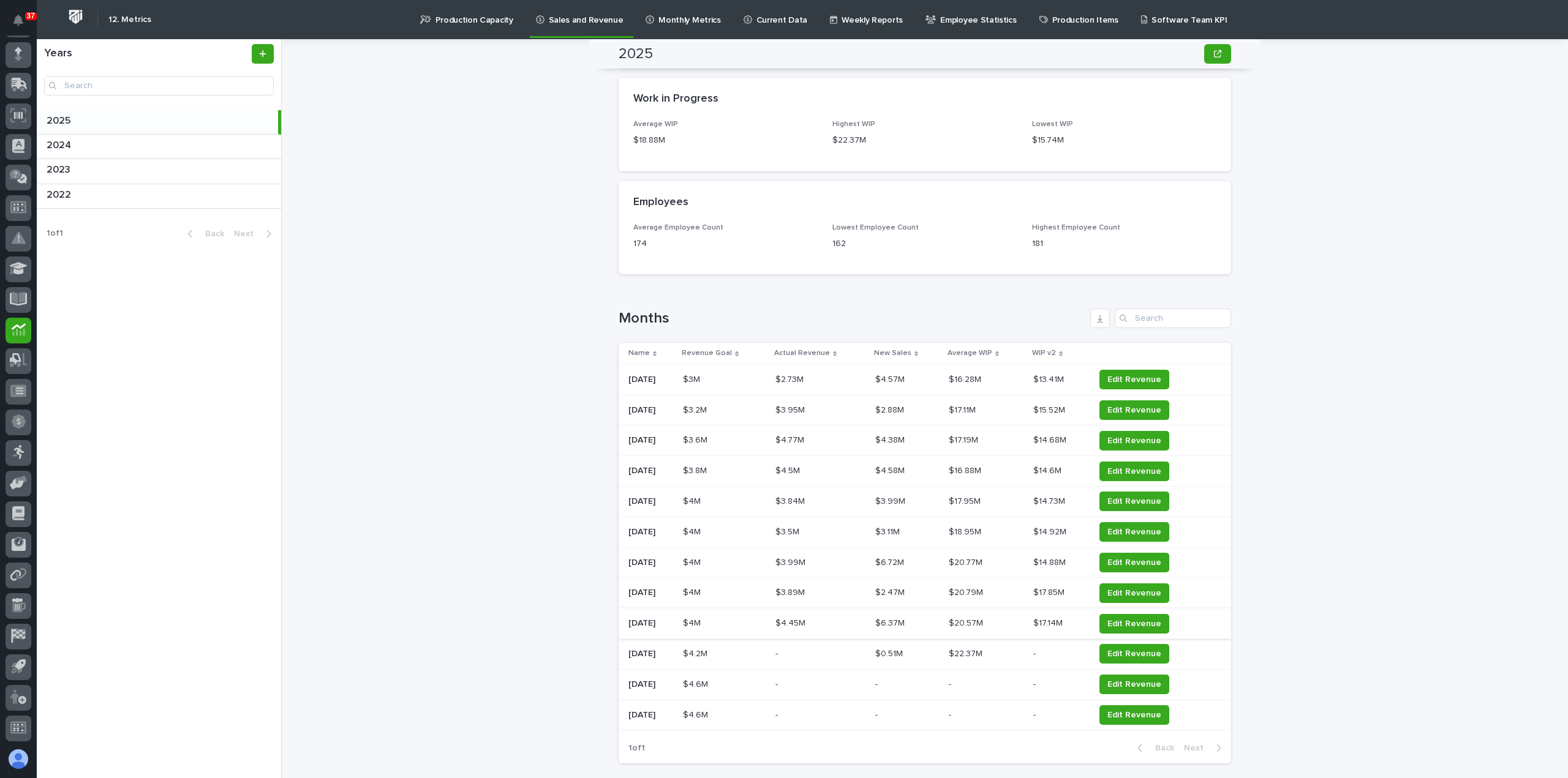
scroll to position [1193, 0]
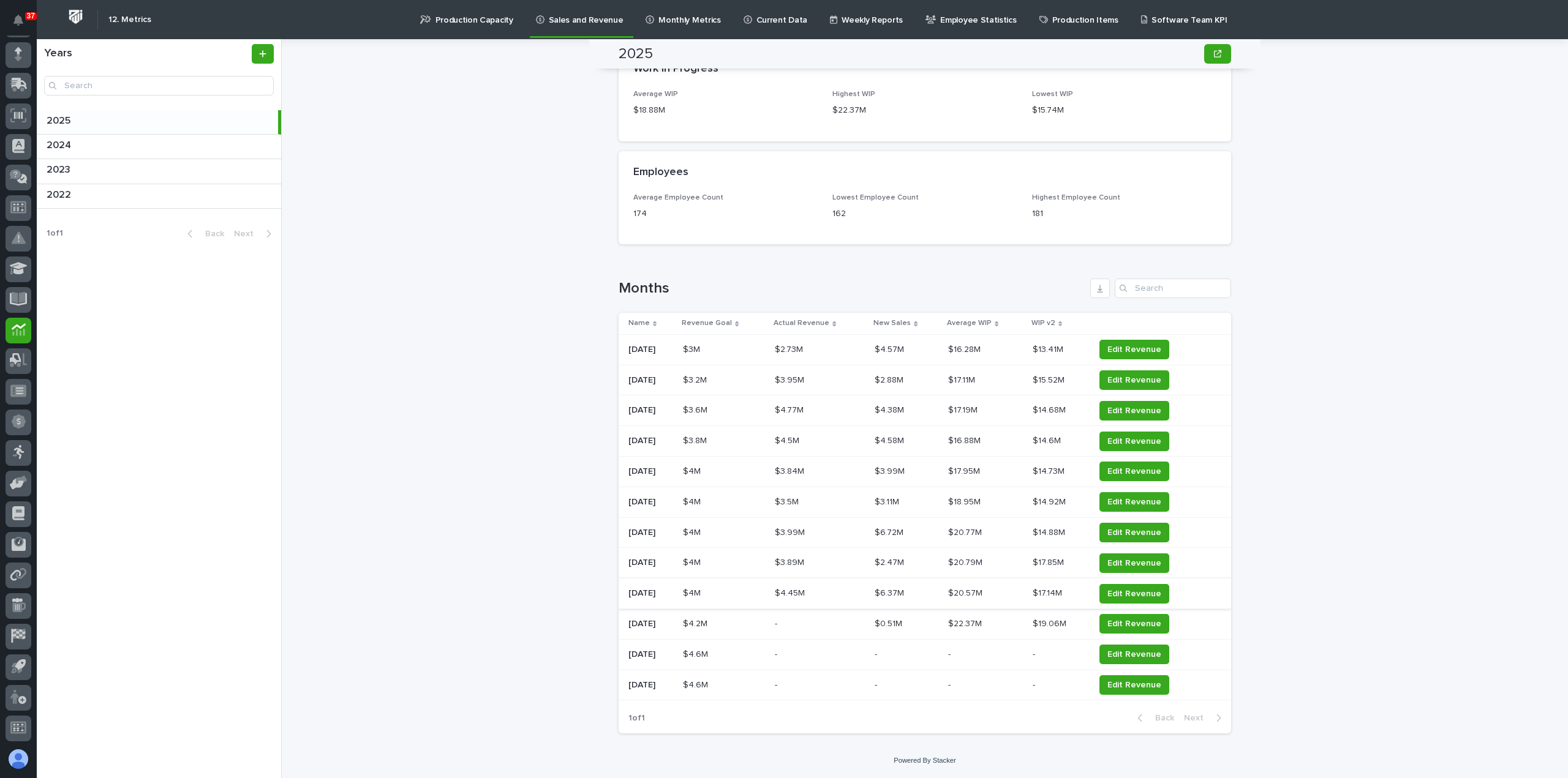
drag, startPoint x: 1333, startPoint y: 531, endPoint x: 1327, endPoint y: 527, distance: 7.2
click at [1333, 531] on div "2025 2025 Sorry, there was an error saving your record. Please try again. Pleas…" at bounding box center [932, 409] width 1272 height 738
click at [1138, 595] on span "Edit Revenue" at bounding box center [1134, 593] width 54 height 12
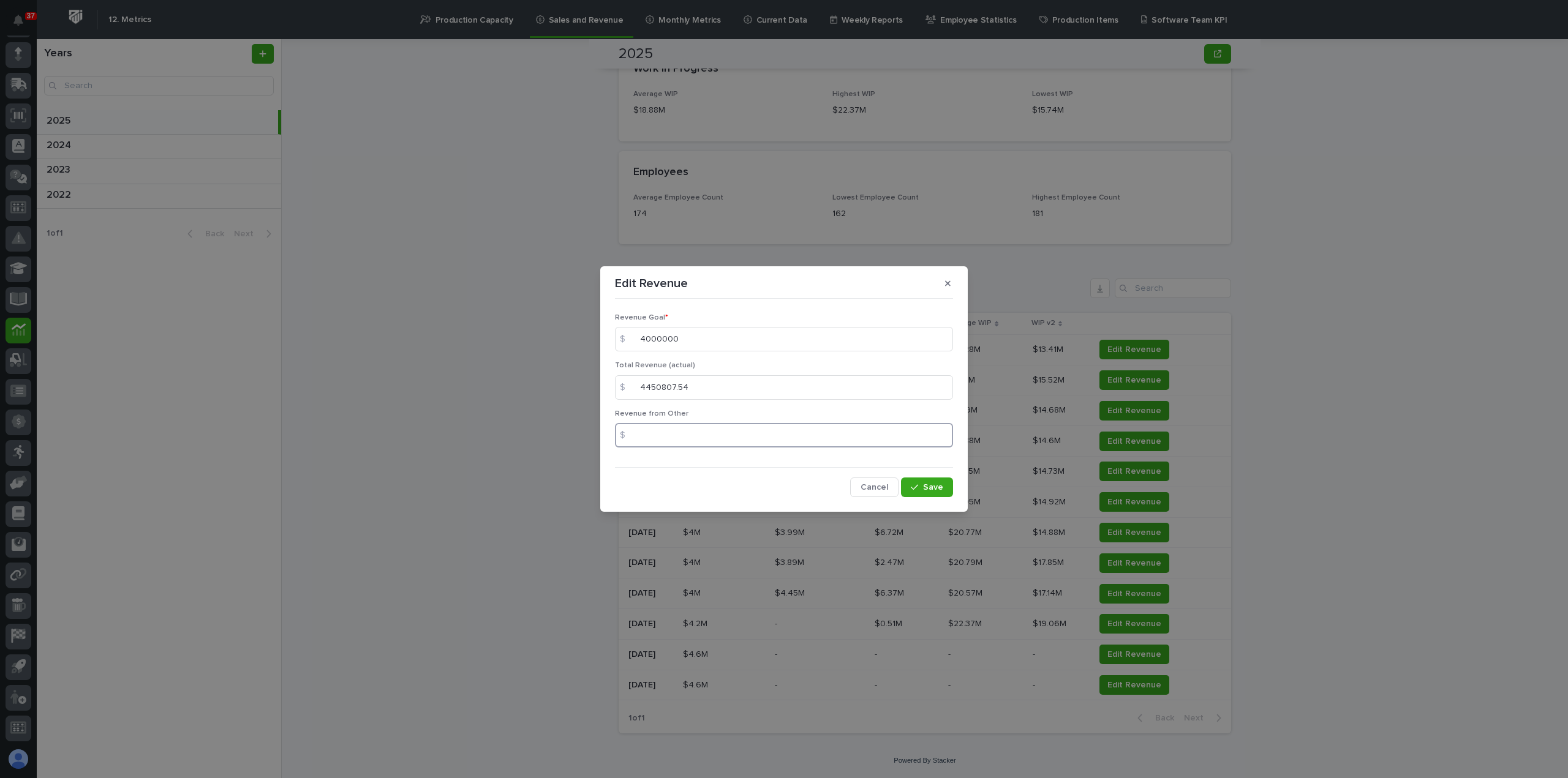
click at [647, 435] on input at bounding box center [784, 435] width 338 height 25
paste input "709125.94"
type input "709125.94"
click at [937, 488] on span "Save" at bounding box center [933, 487] width 21 height 9
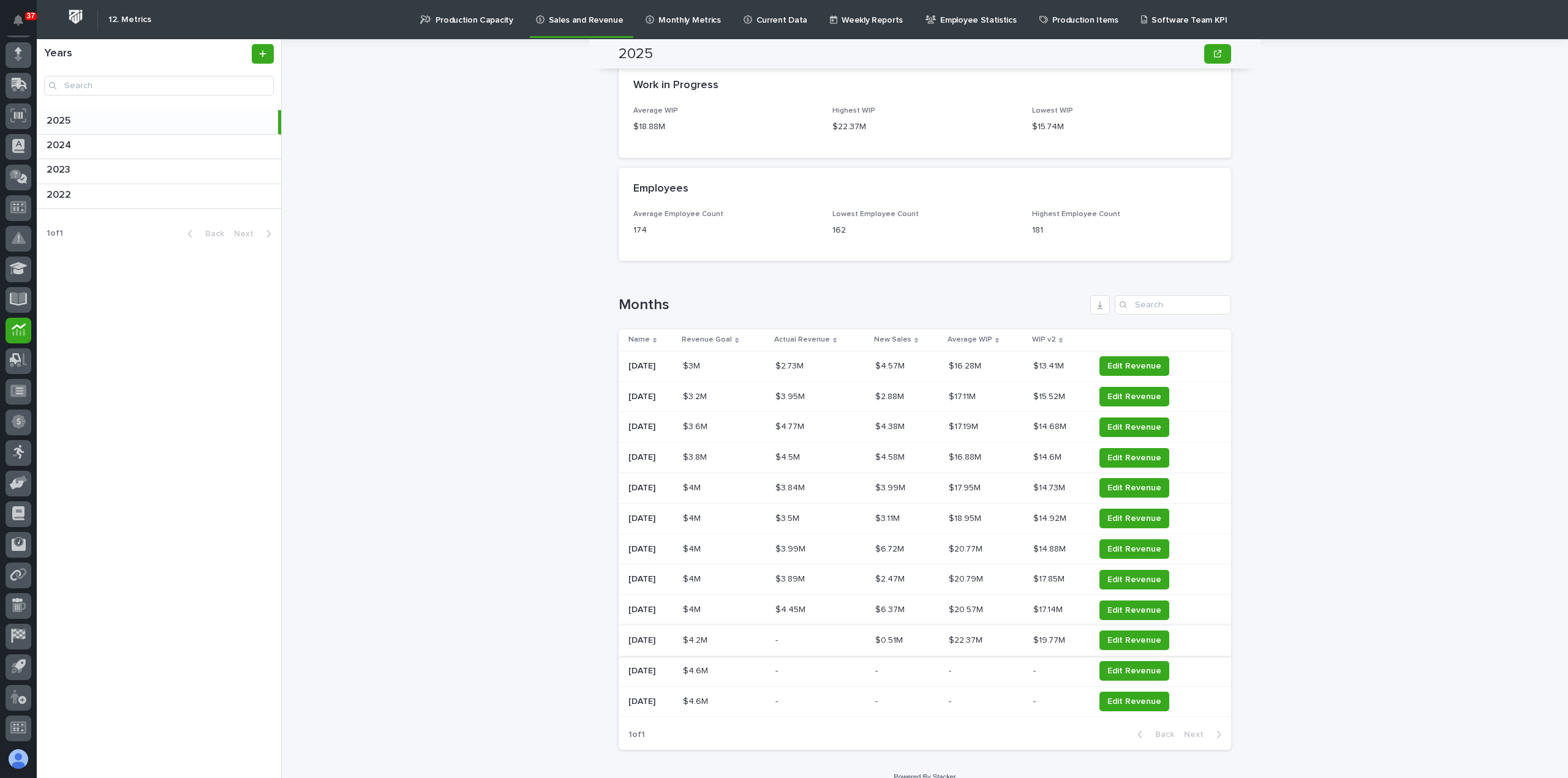
scroll to position [1193, 0]
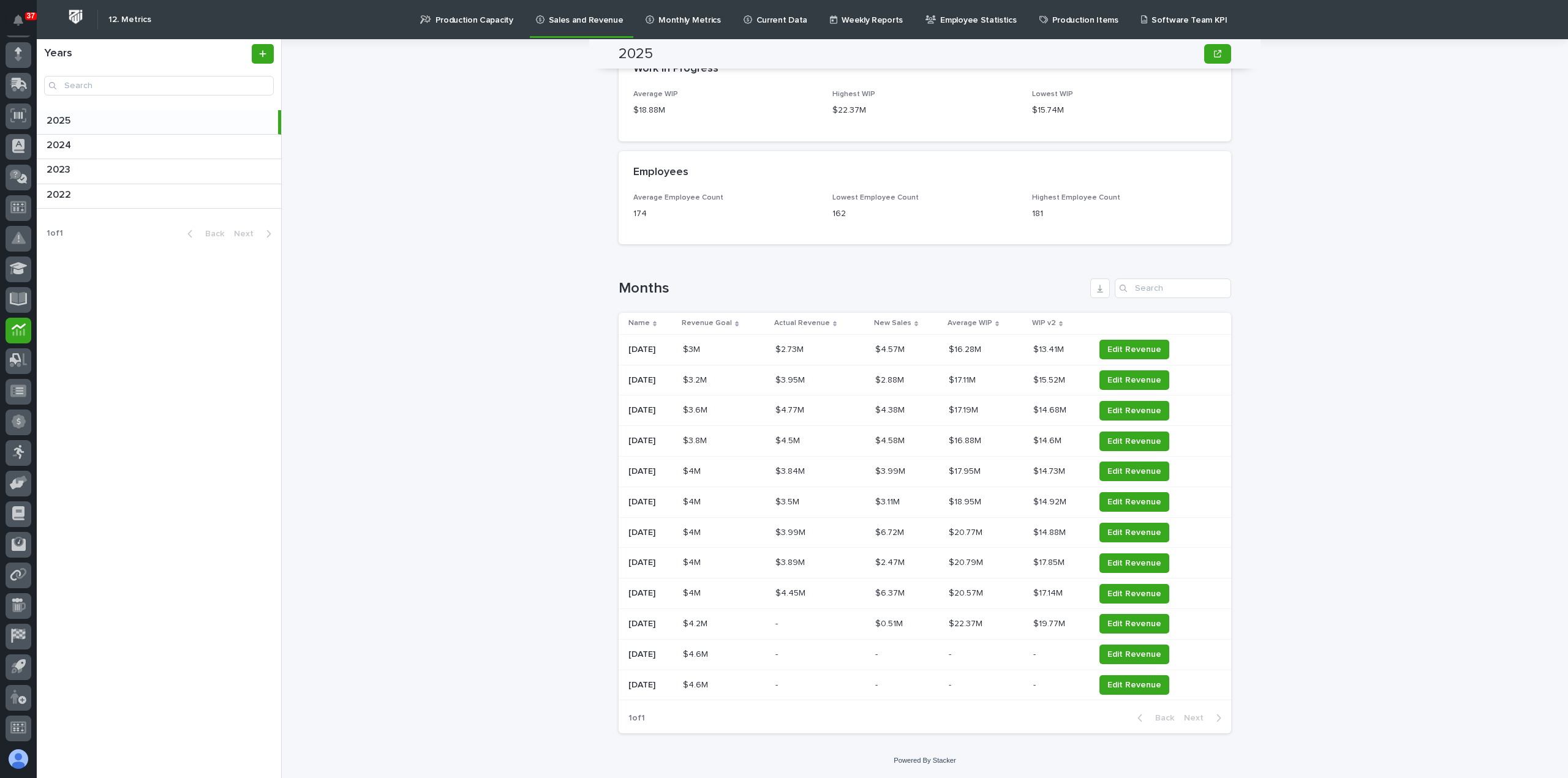
drag, startPoint x: 1173, startPoint y: 628, endPoint x: 1383, endPoint y: 665, distance: 213.2
click at [1383, 665] on div "2025 2025 Sorry, there was an error saving your record. Please try again. Pleas…" at bounding box center [932, 409] width 1272 height 738
click at [18, 46] on icon at bounding box center [18, 49] width 12 height 12
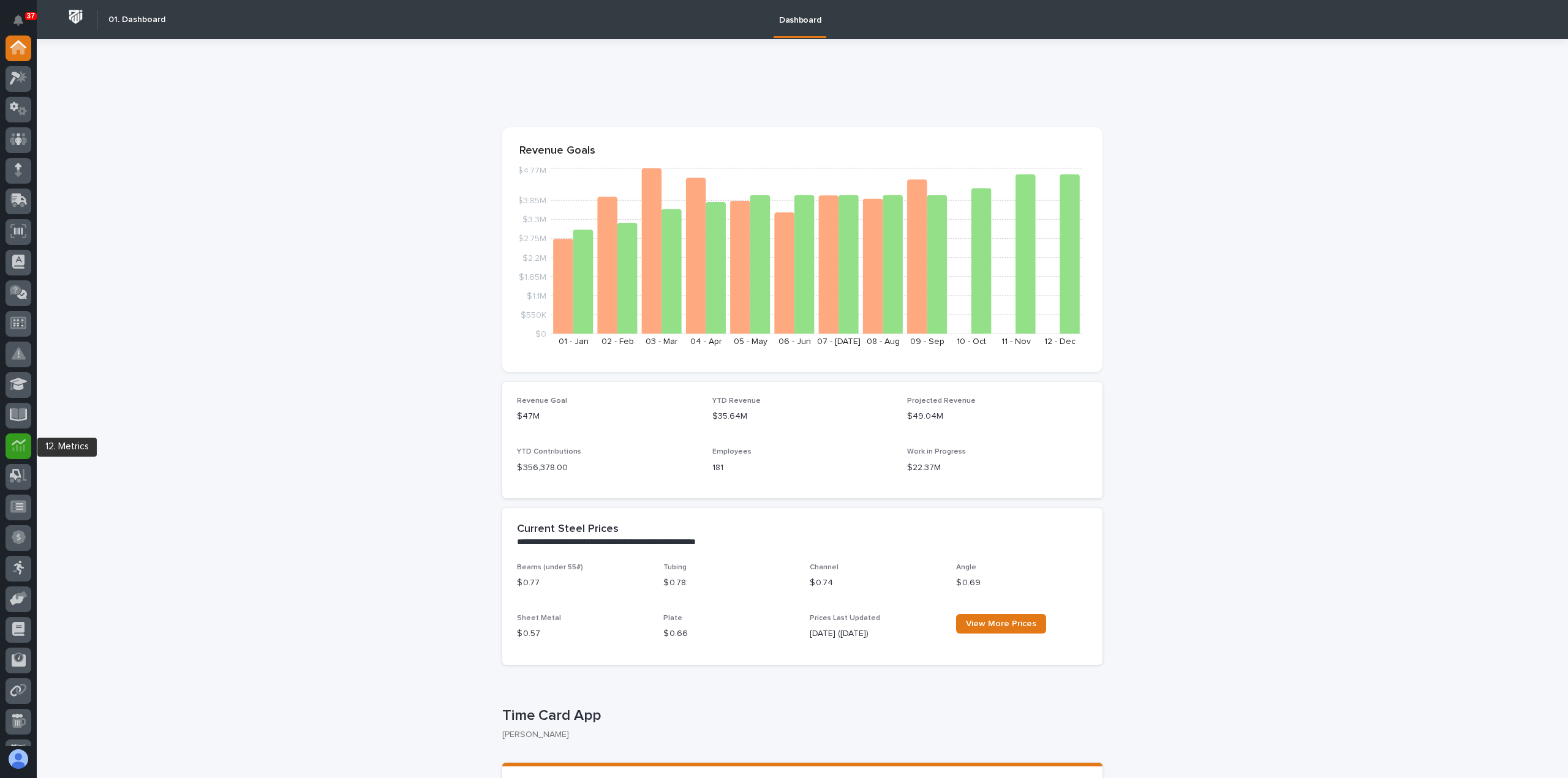
click at [18, 451] on icon at bounding box center [19, 445] width 14 height 14
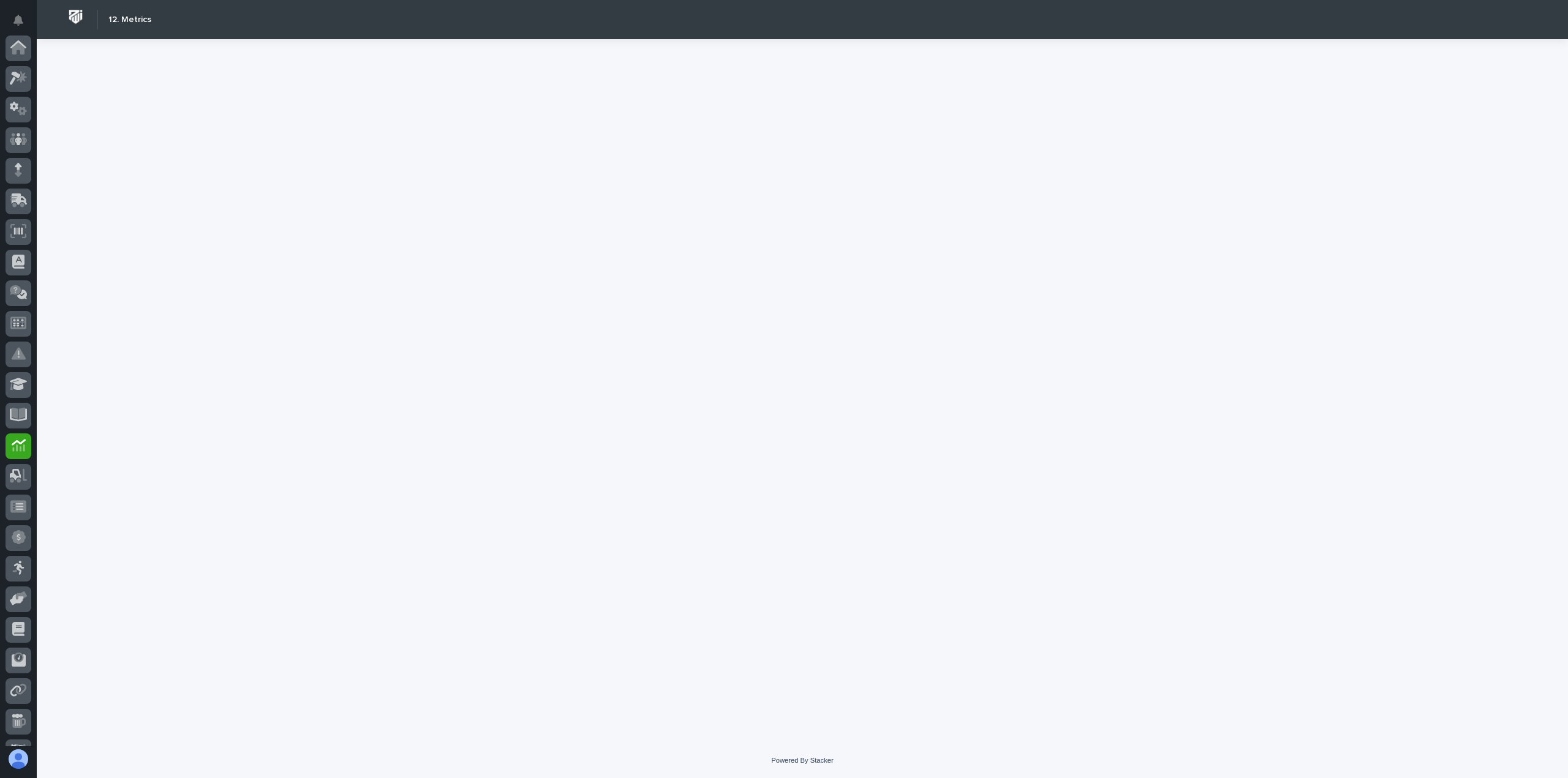
scroll to position [116, 0]
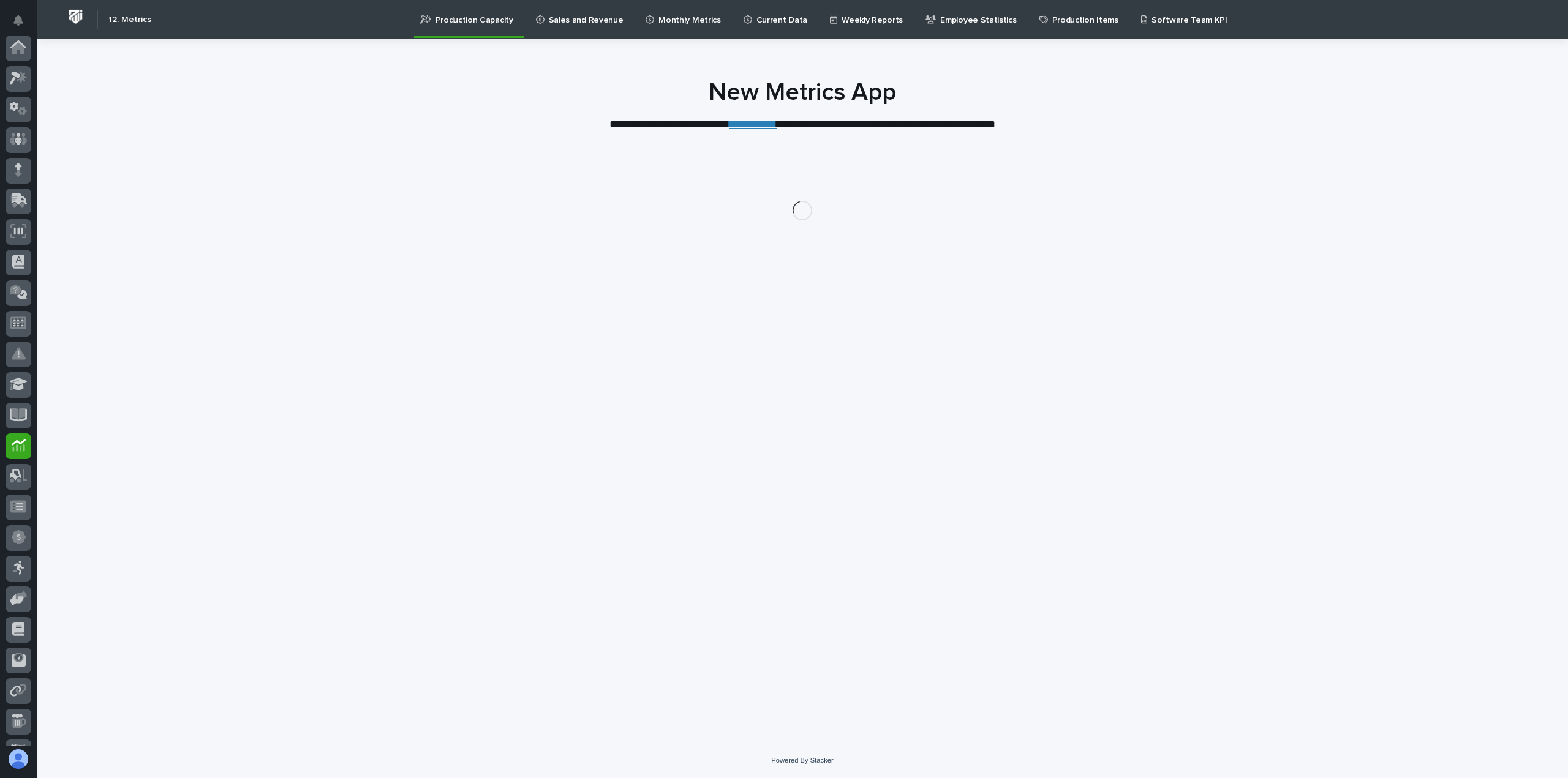
scroll to position [116, 0]
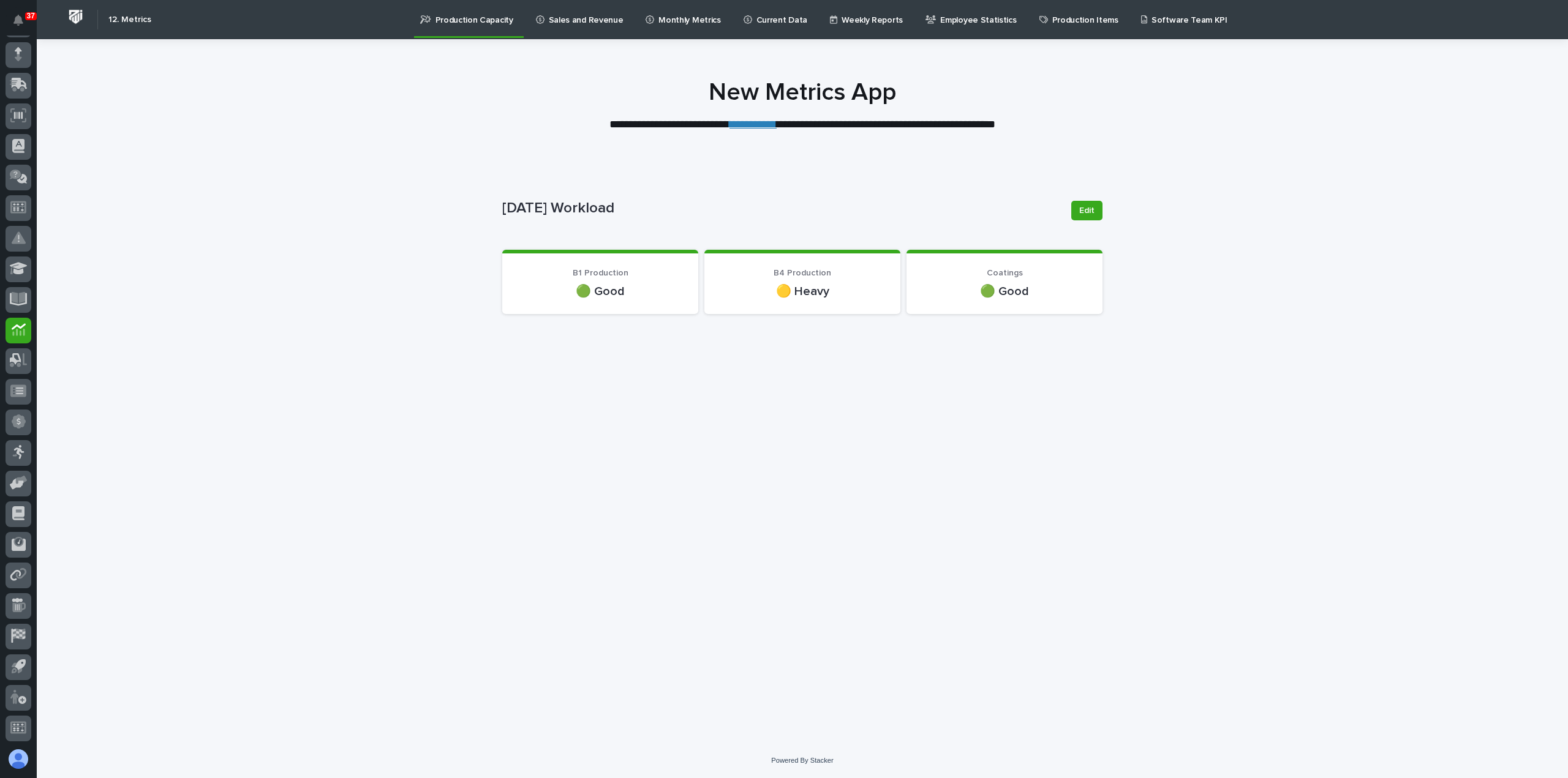
click at [876, 471] on div "Loading... Saving… Loading... Saving… [DATE] Workload Edit [DATE] Workload Edit…" at bounding box center [802, 436] width 613 height 550
